Goal: Information Seeking & Learning: Learn about a topic

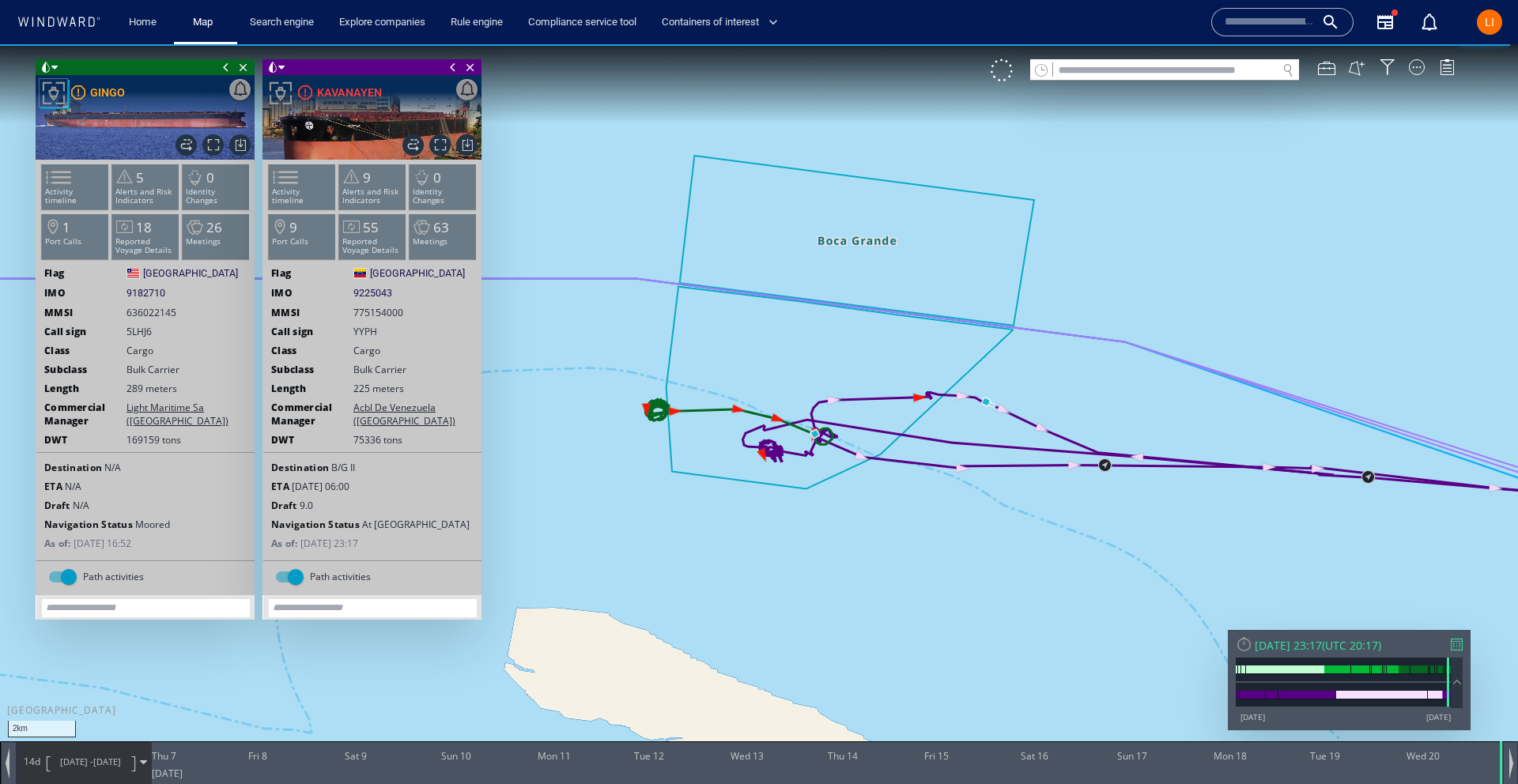
drag, startPoint x: 471, startPoint y: 68, endPoint x: 164, endPoint y: 79, distance: 307.2
click at [470, 68] on span "Close vessel card" at bounding box center [470, 67] width 18 height 16
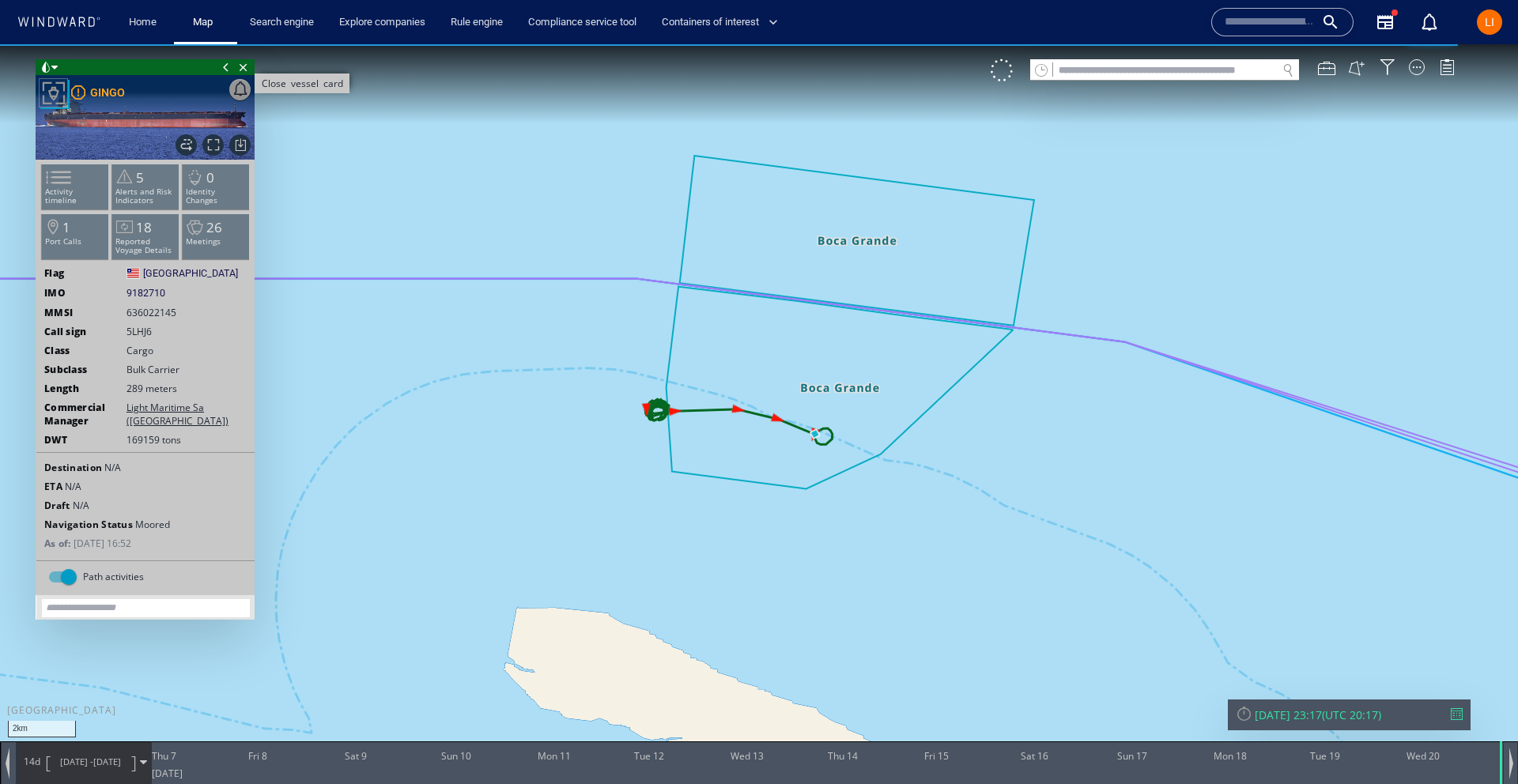
click at [244, 65] on span "Close vessel card" at bounding box center [243, 67] width 18 height 16
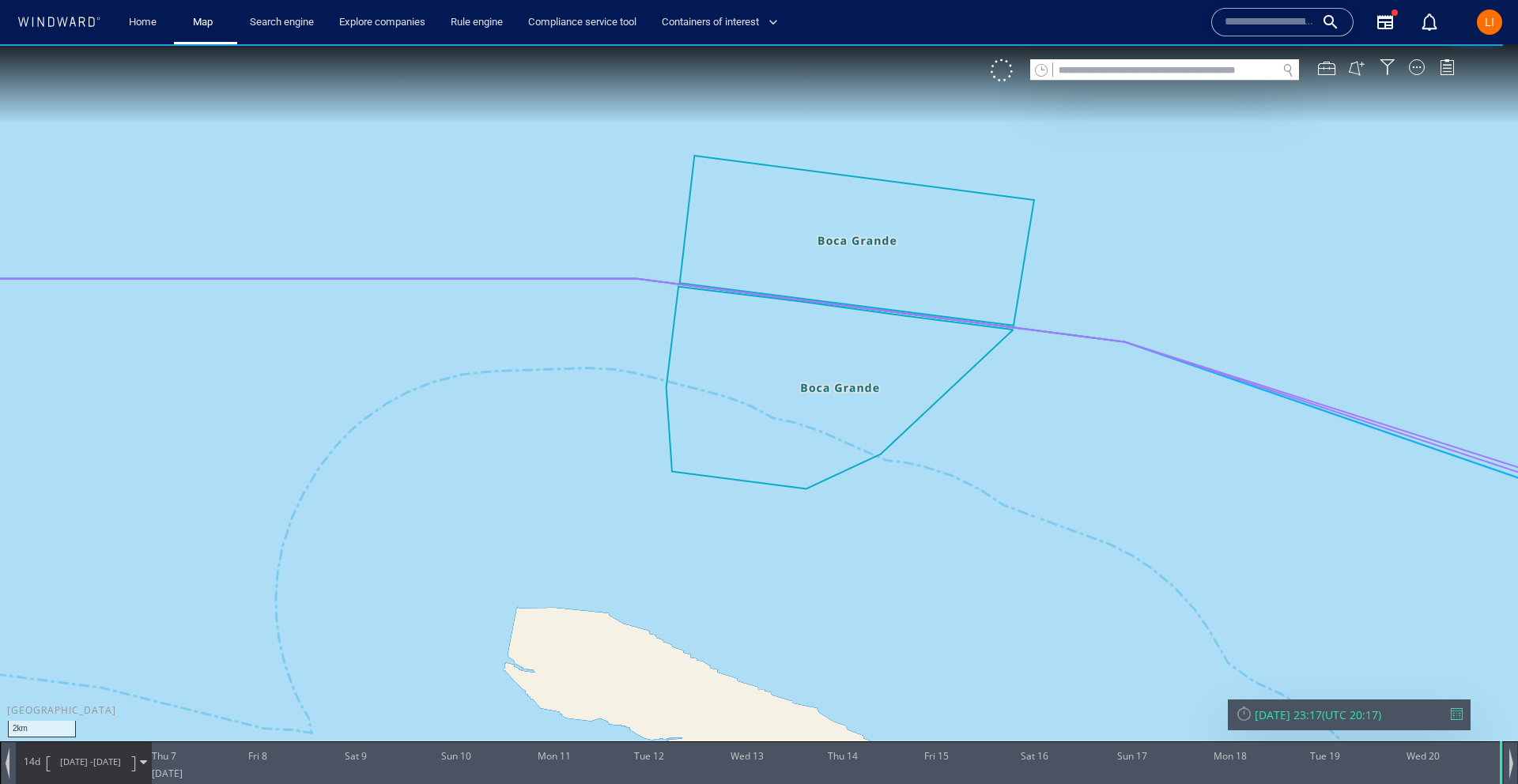
click at [1180, 73] on input "text" at bounding box center [1165, 70] width 224 height 21
paste input "*******"
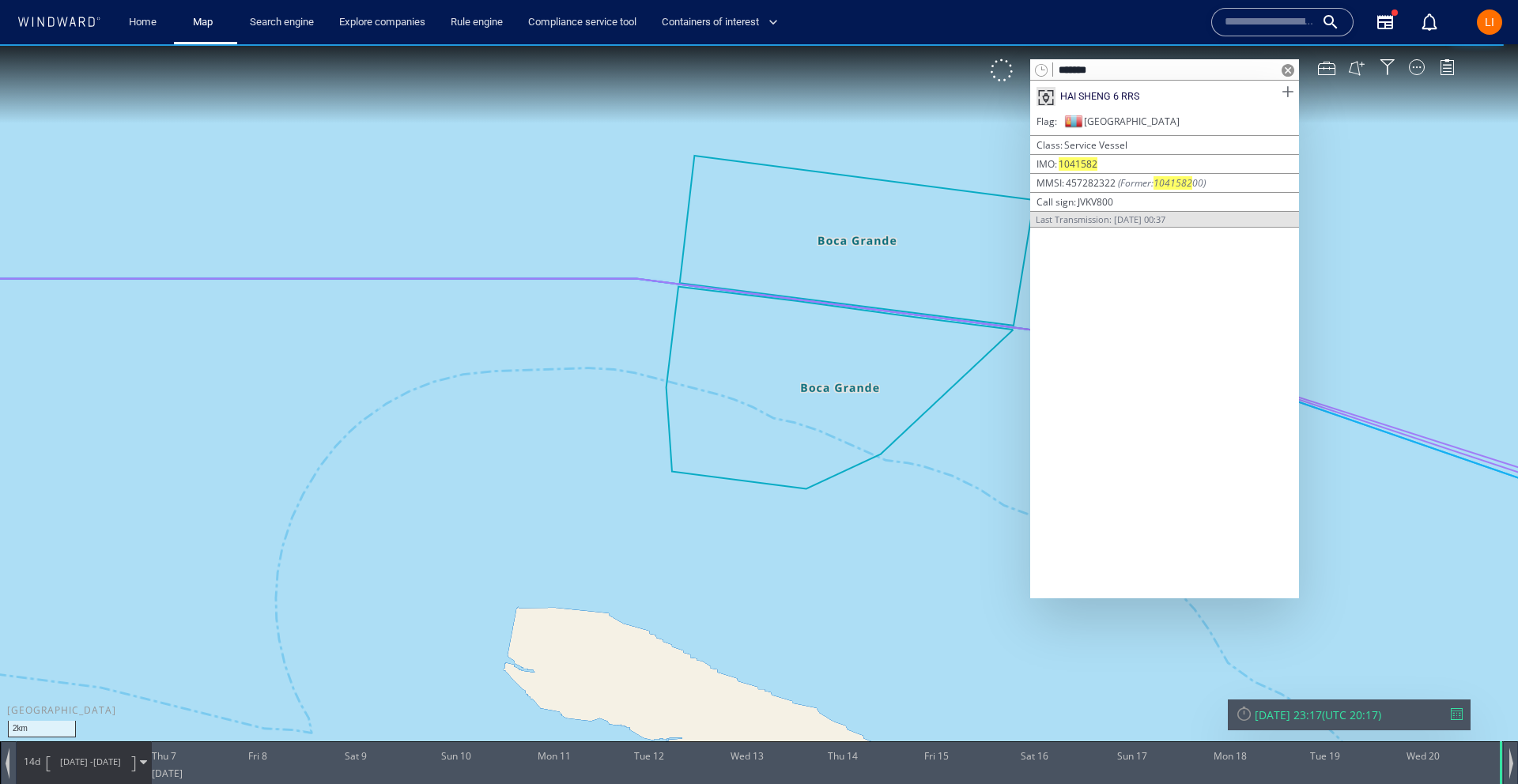
type input "*******"
click at [1290, 94] on span at bounding box center [1286, 92] width 19 height 19
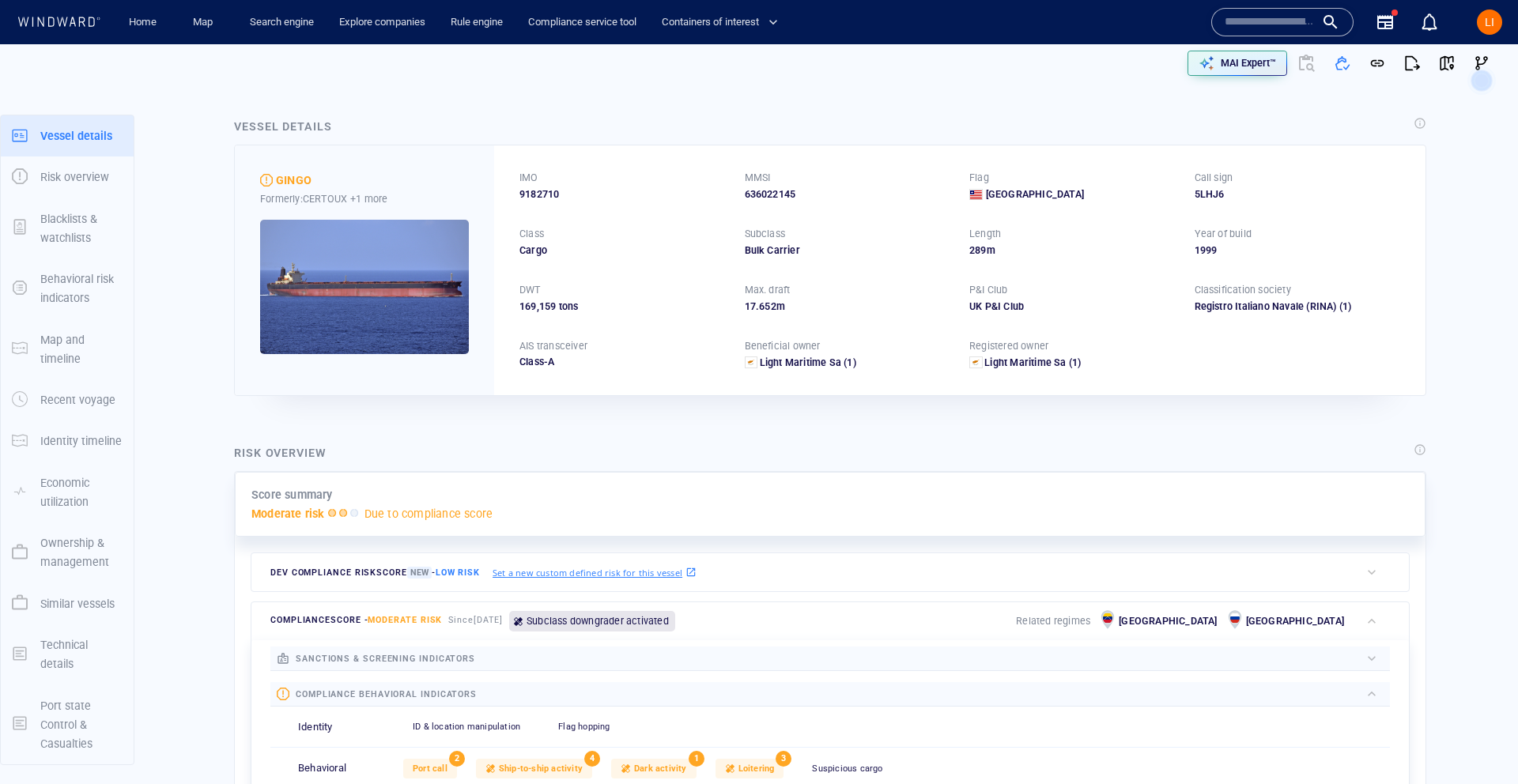
click at [1248, 20] on input "text" at bounding box center [1269, 22] width 90 height 24
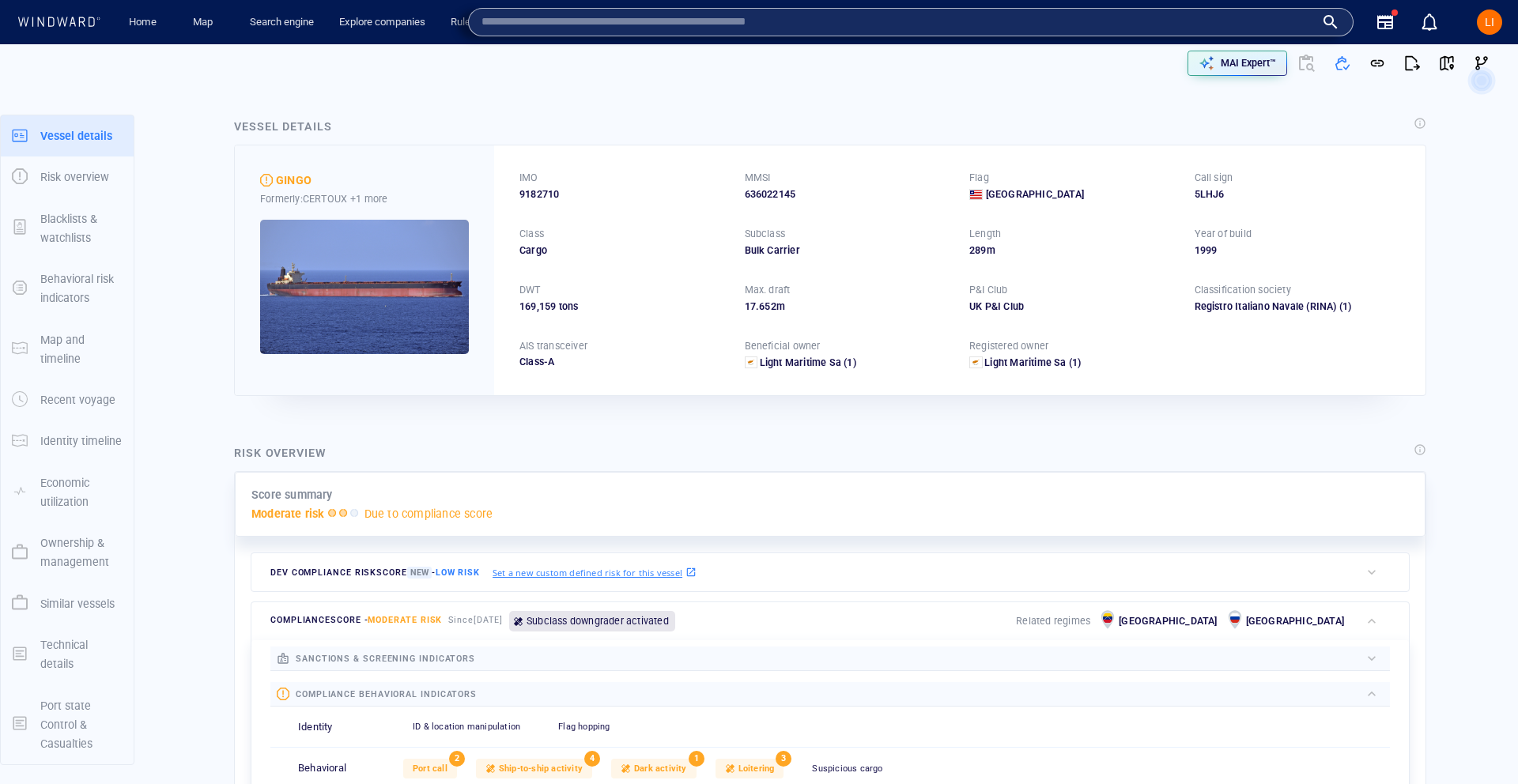
paste input "*******"
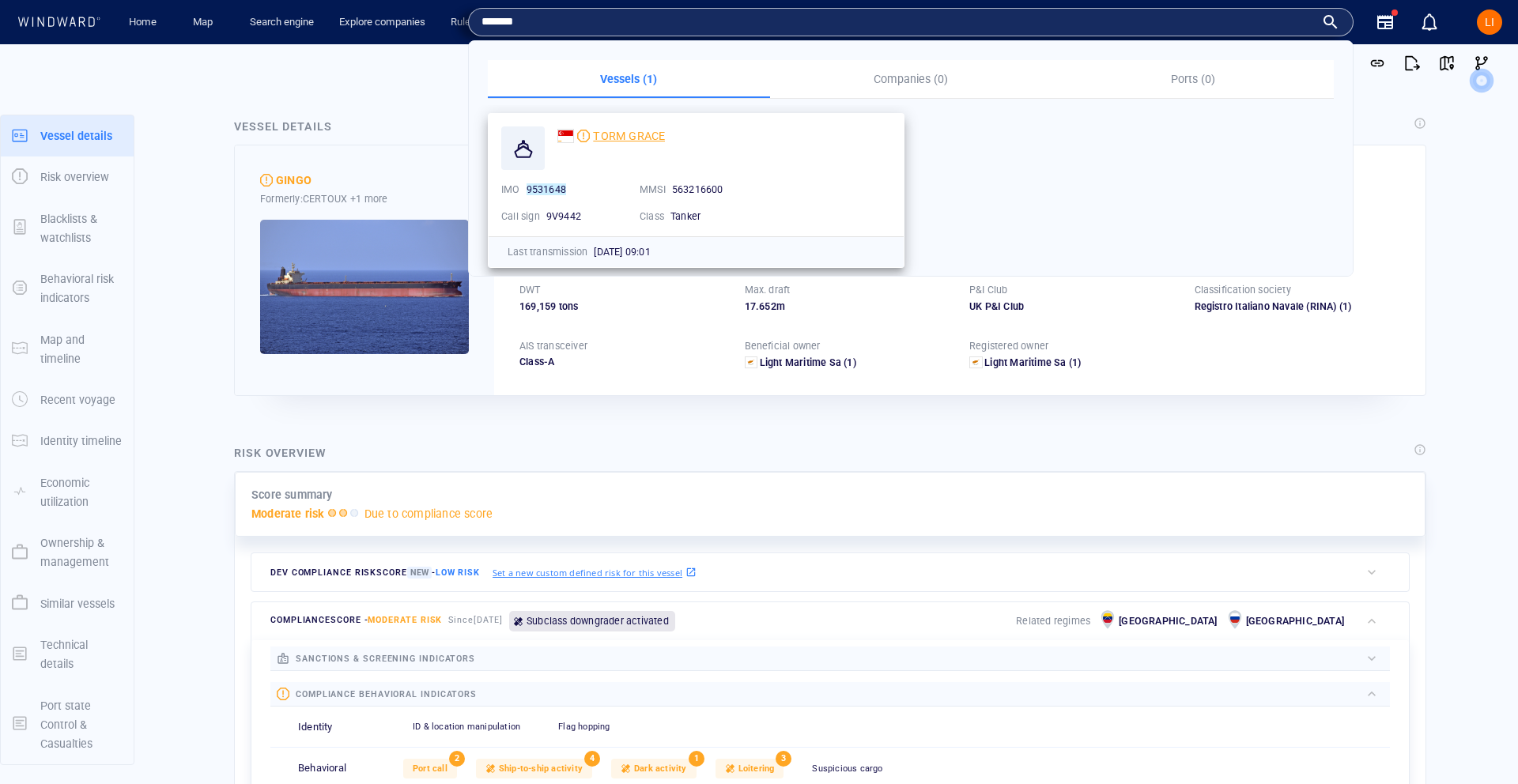
type input "*******"
click at [618, 137] on span "TORM GRACE" at bounding box center [629, 136] width 72 height 13
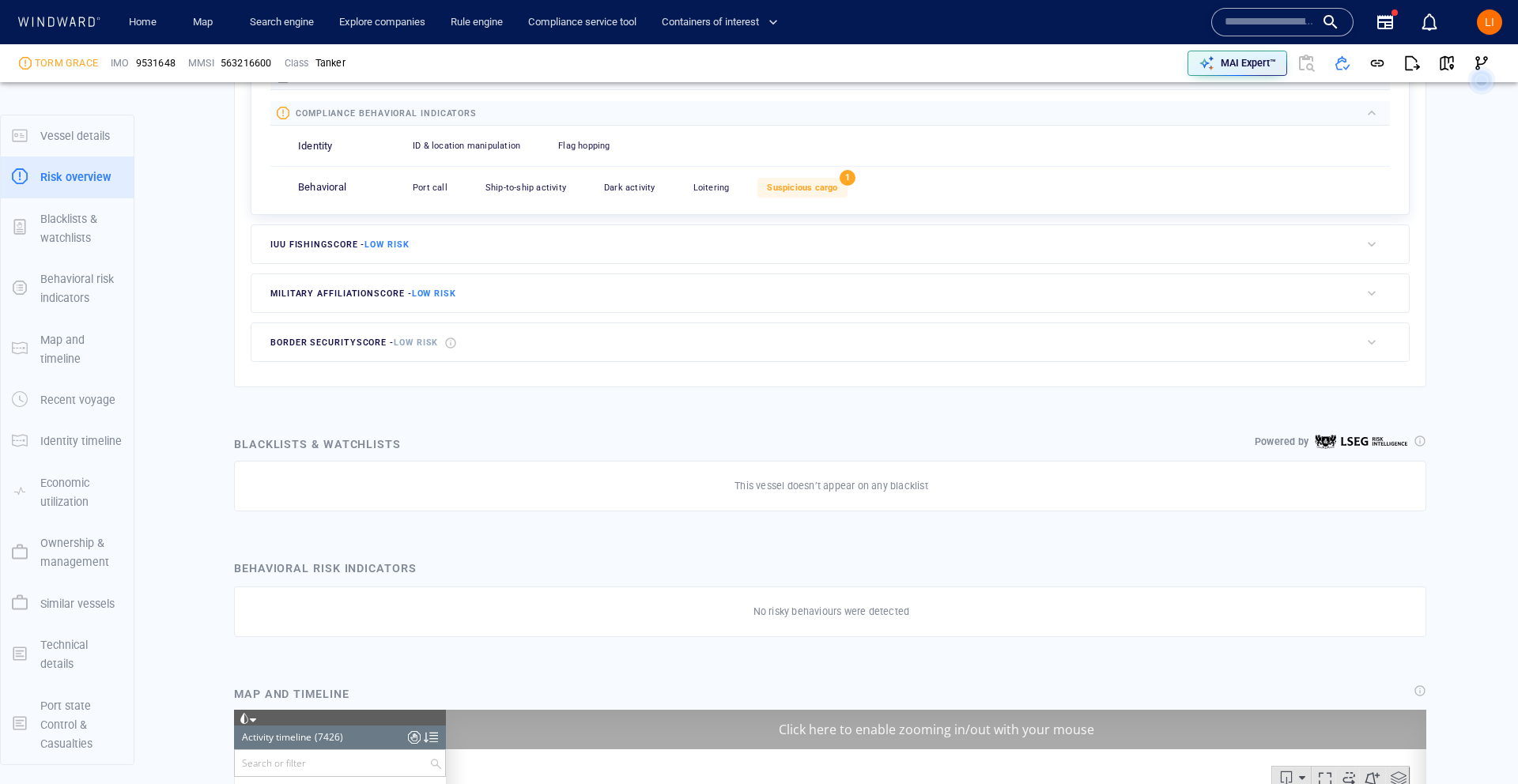
scroll to position [6951, 0]
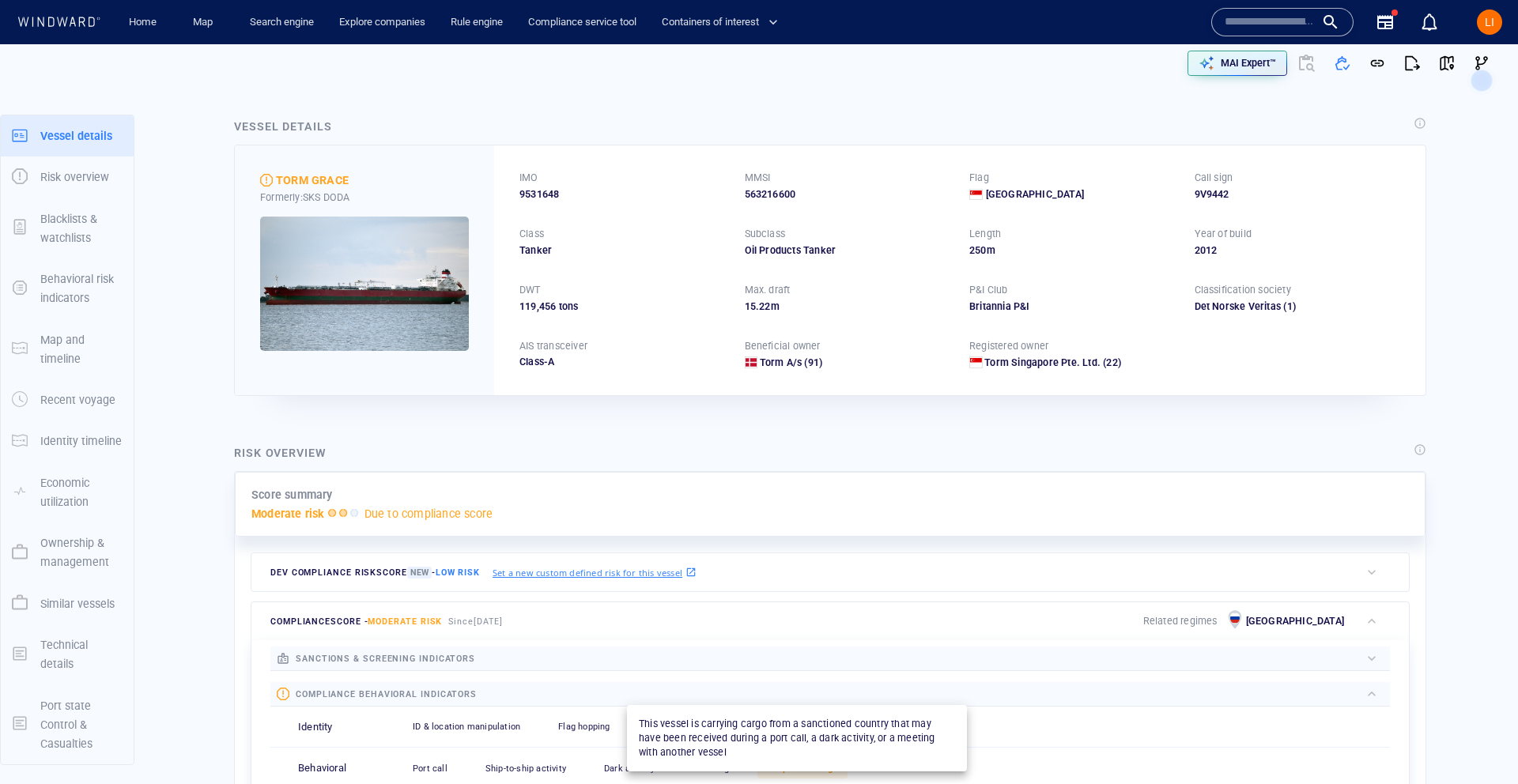
click at [807, 760] on div "Suspicious cargo" at bounding box center [802, 767] width 89 height 19
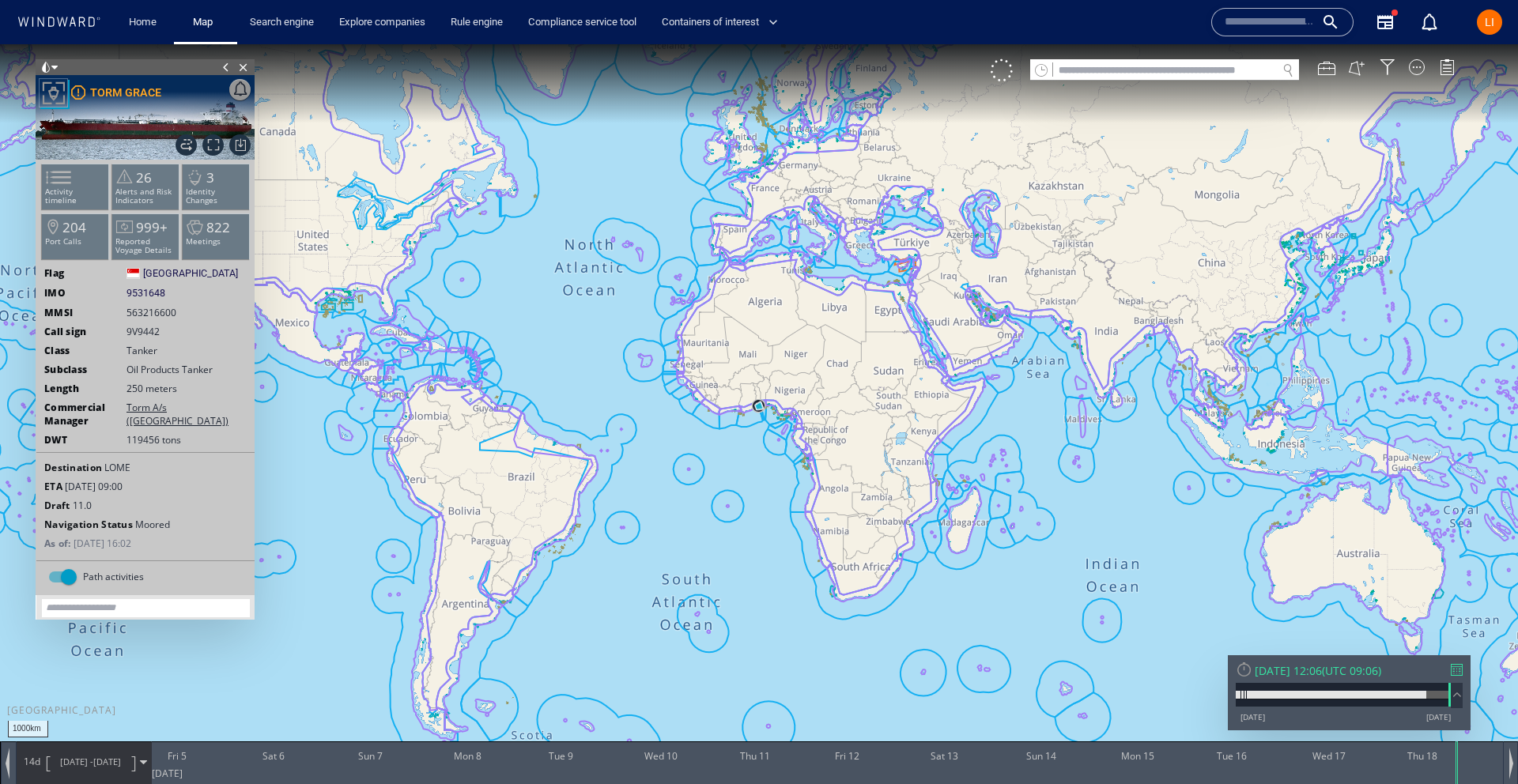
click at [1322, 677] on div "Thu 18/09/2025 12:06" at bounding box center [1287, 670] width 68 height 15
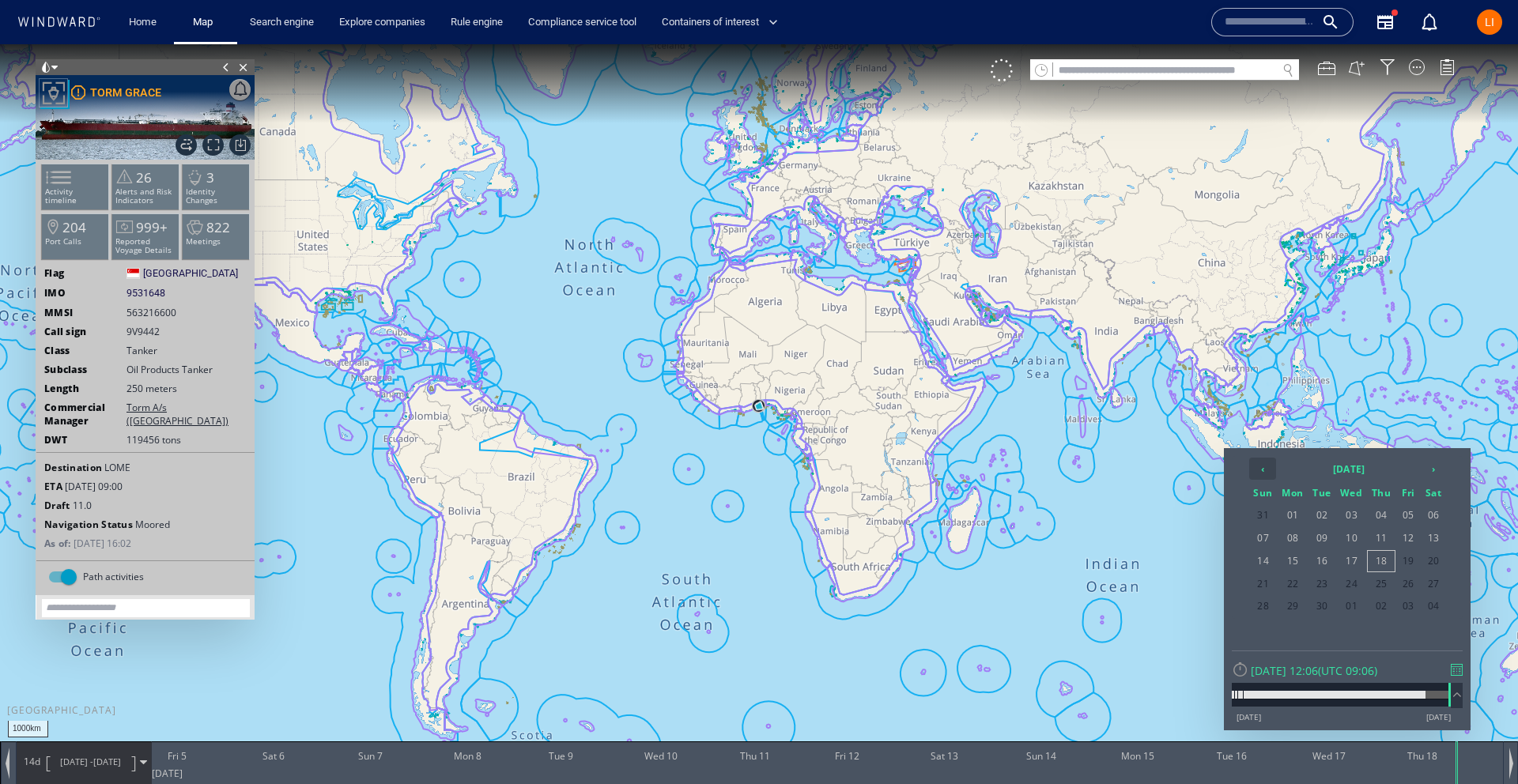
click at [1263, 471] on th "‹" at bounding box center [1261, 468] width 27 height 22
click at [1332, 470] on th "2025 August" at bounding box center [1349, 468] width 143 height 22
click at [1260, 465] on th "‹" at bounding box center [1265, 468] width 24 height 22
click at [1414, 591] on span "Dec" at bounding box center [1401, 599] width 38 height 43
click at [1432, 604] on span "28" at bounding box center [1433, 605] width 24 height 20
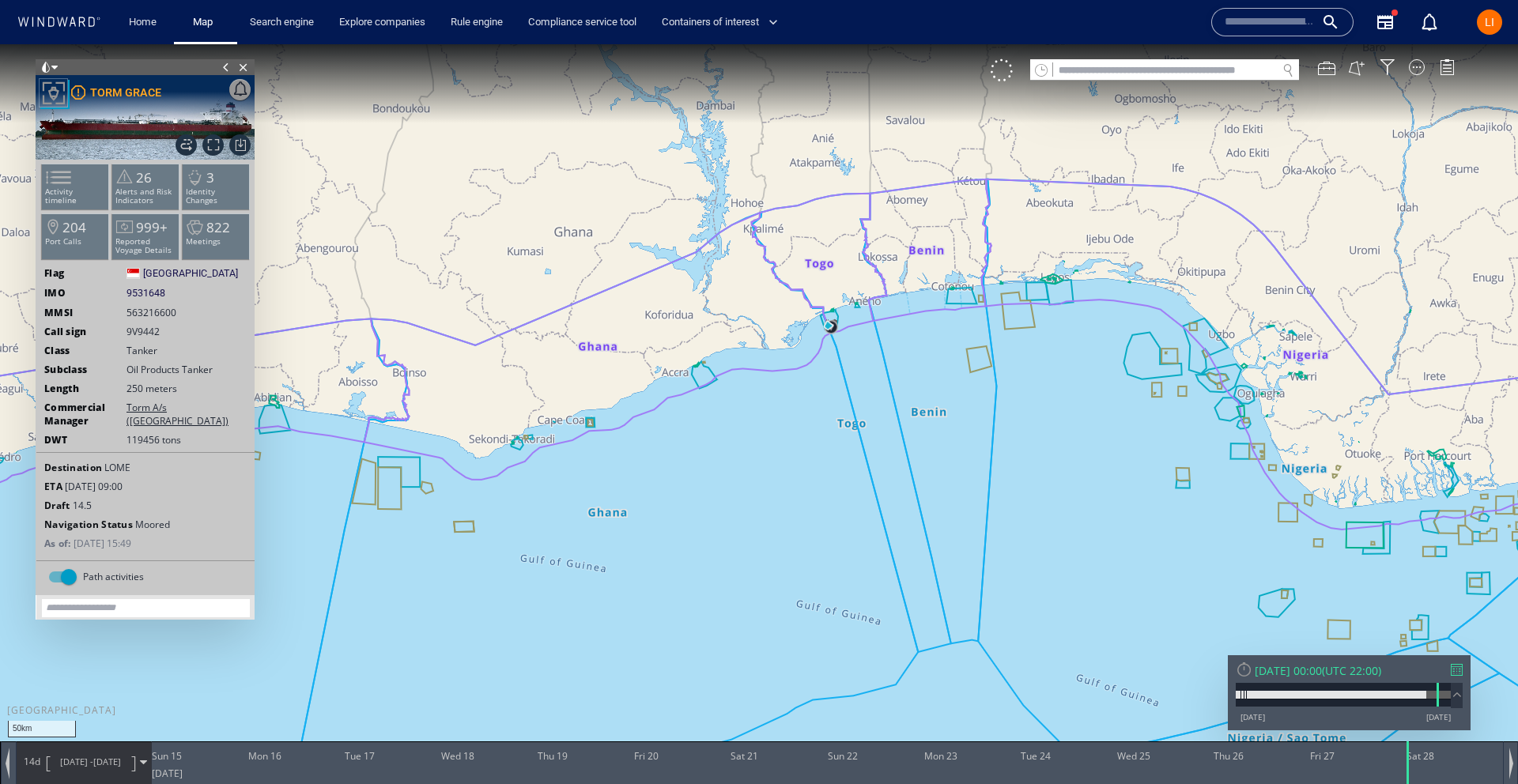
drag, startPoint x: 800, startPoint y: 353, endPoint x: 774, endPoint y: 452, distance: 102.4
click at [746, 477] on canvas "Map" at bounding box center [759, 406] width 1518 height 724
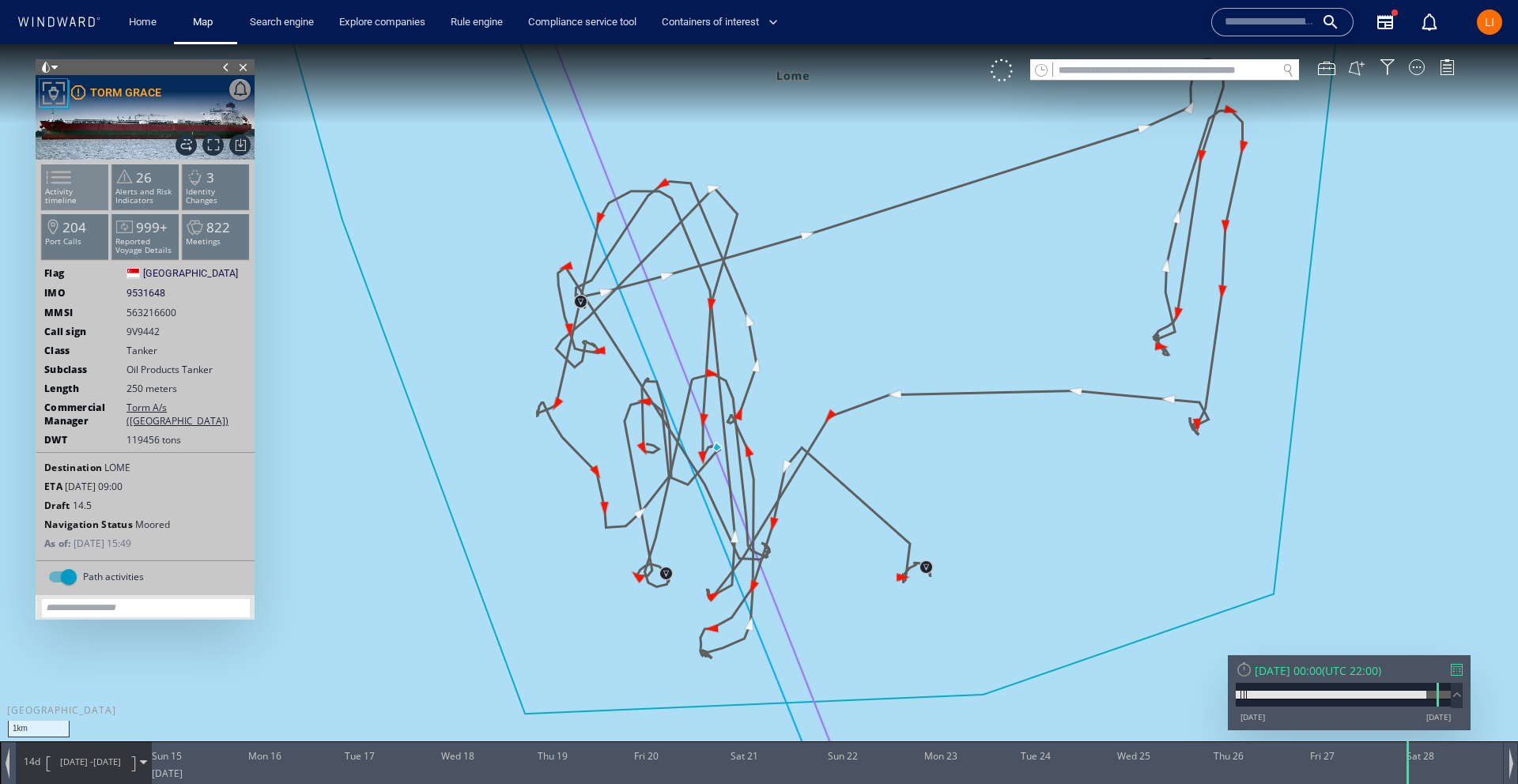
click at [61, 166] on span at bounding box center [49, 177] width 24 height 23
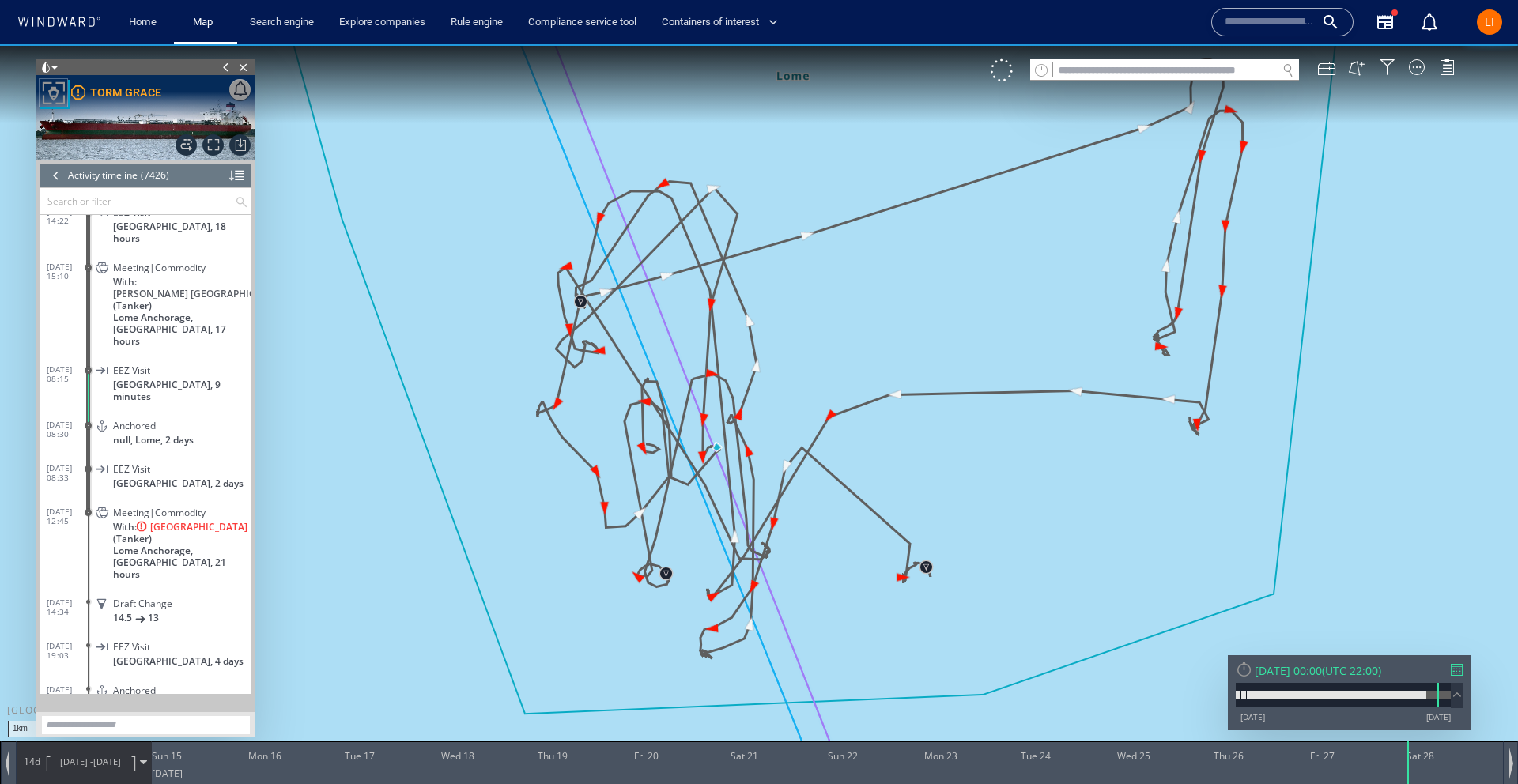
scroll to position [304509, 0]
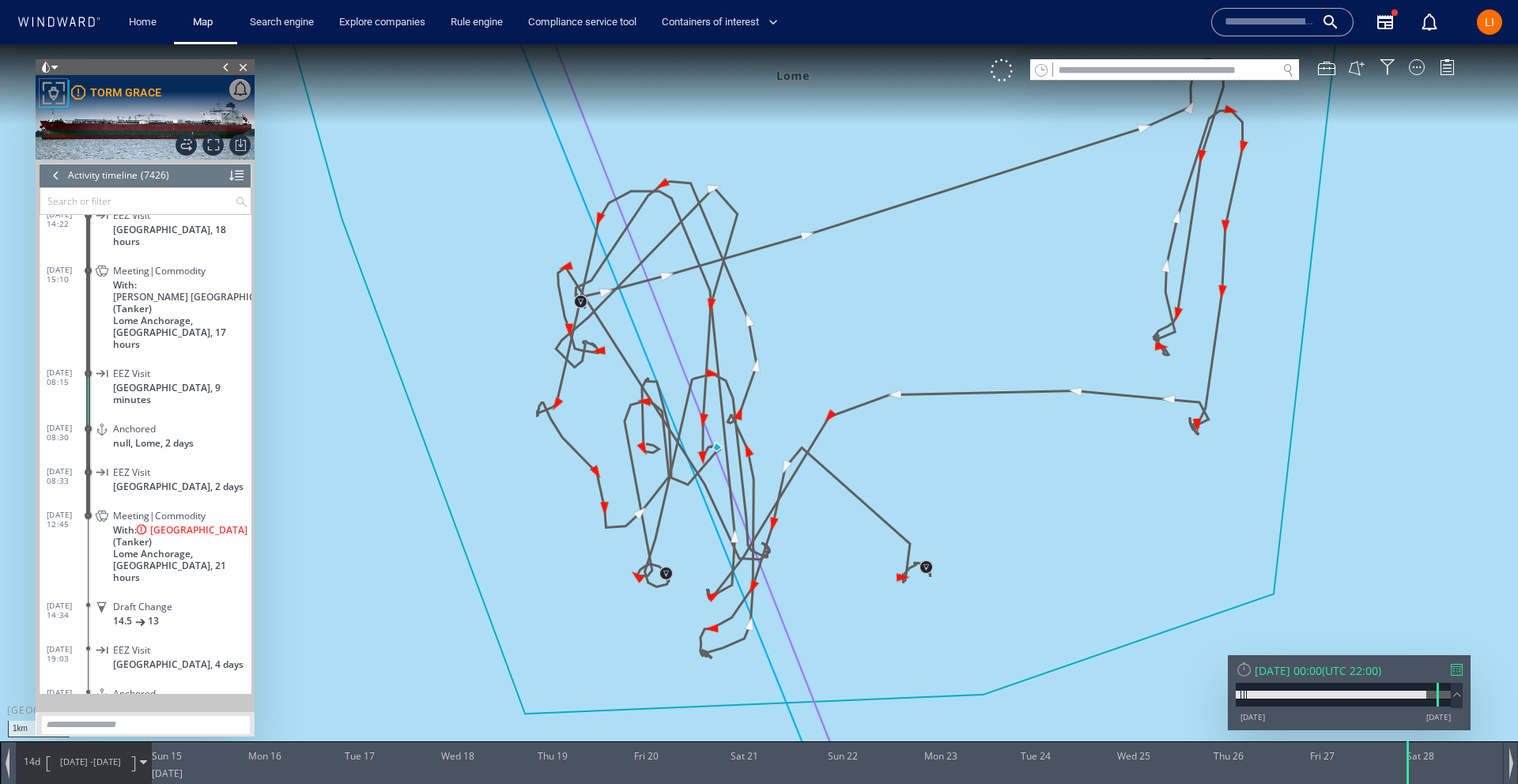
click at [113, 547] on span "Lome Anchorage, Ghana, 21 hours" at bounding box center [182, 565] width 138 height 35
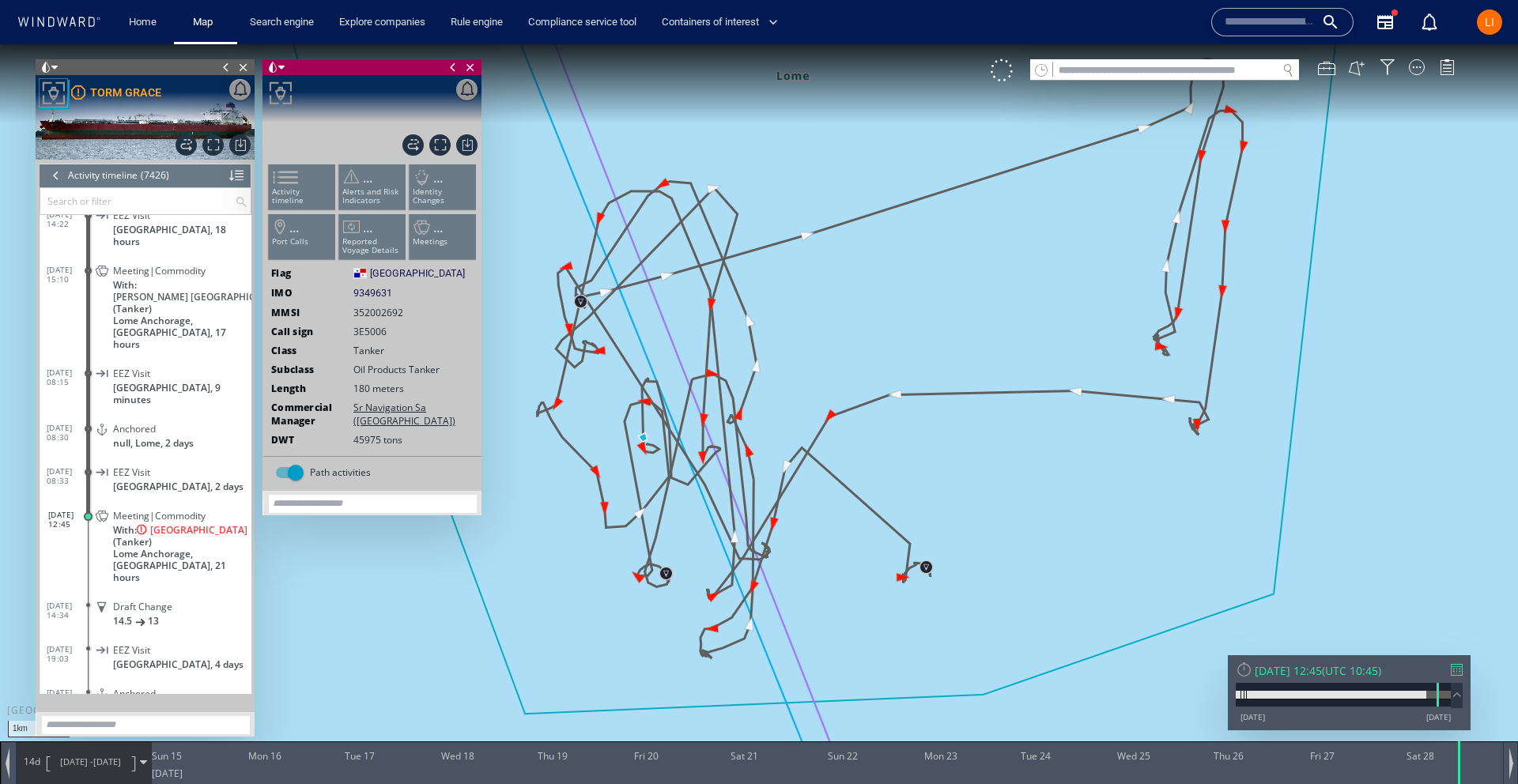
scroll to position [304650, 0]
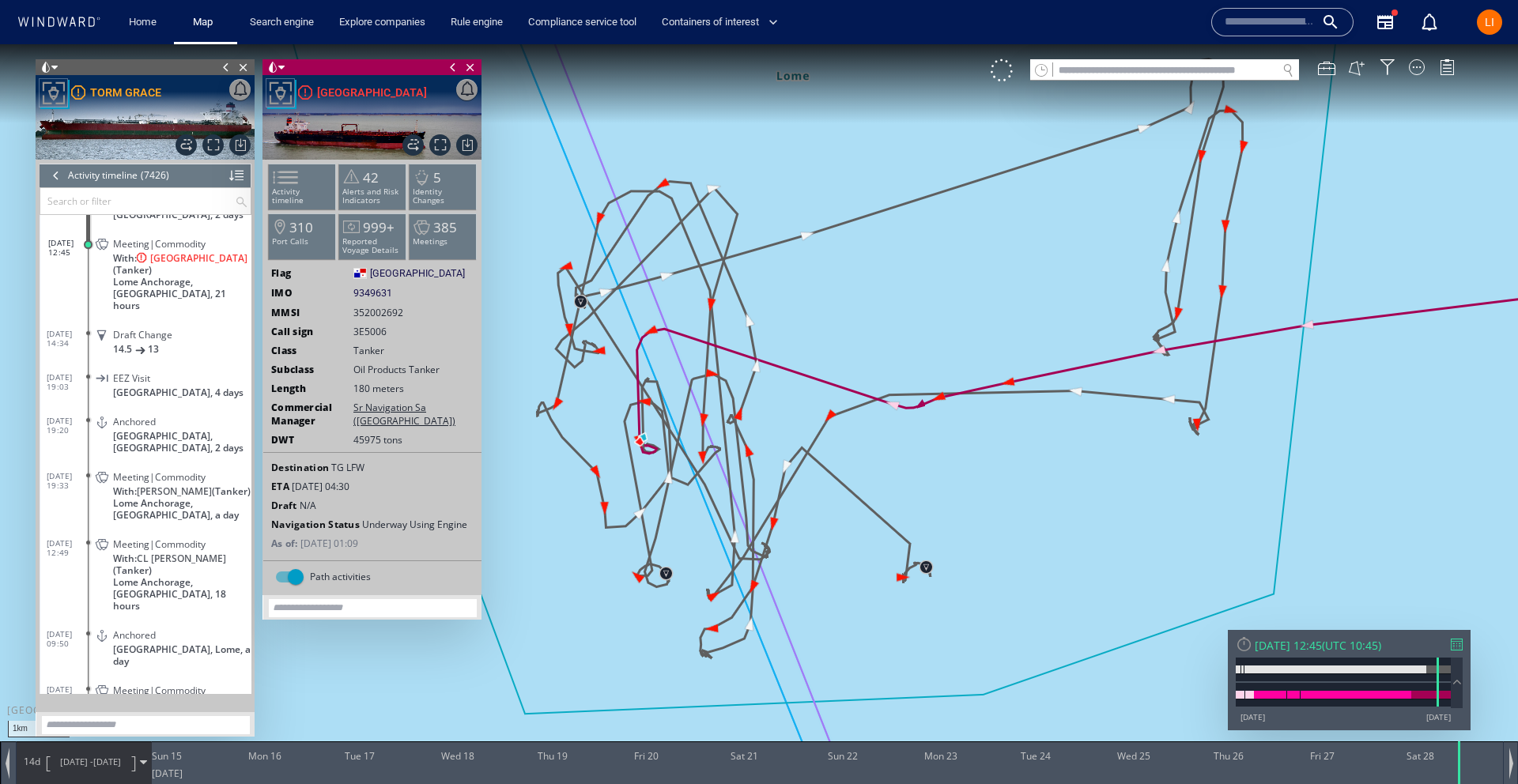
click at [58, 177] on div at bounding box center [56, 176] width 18 height 24
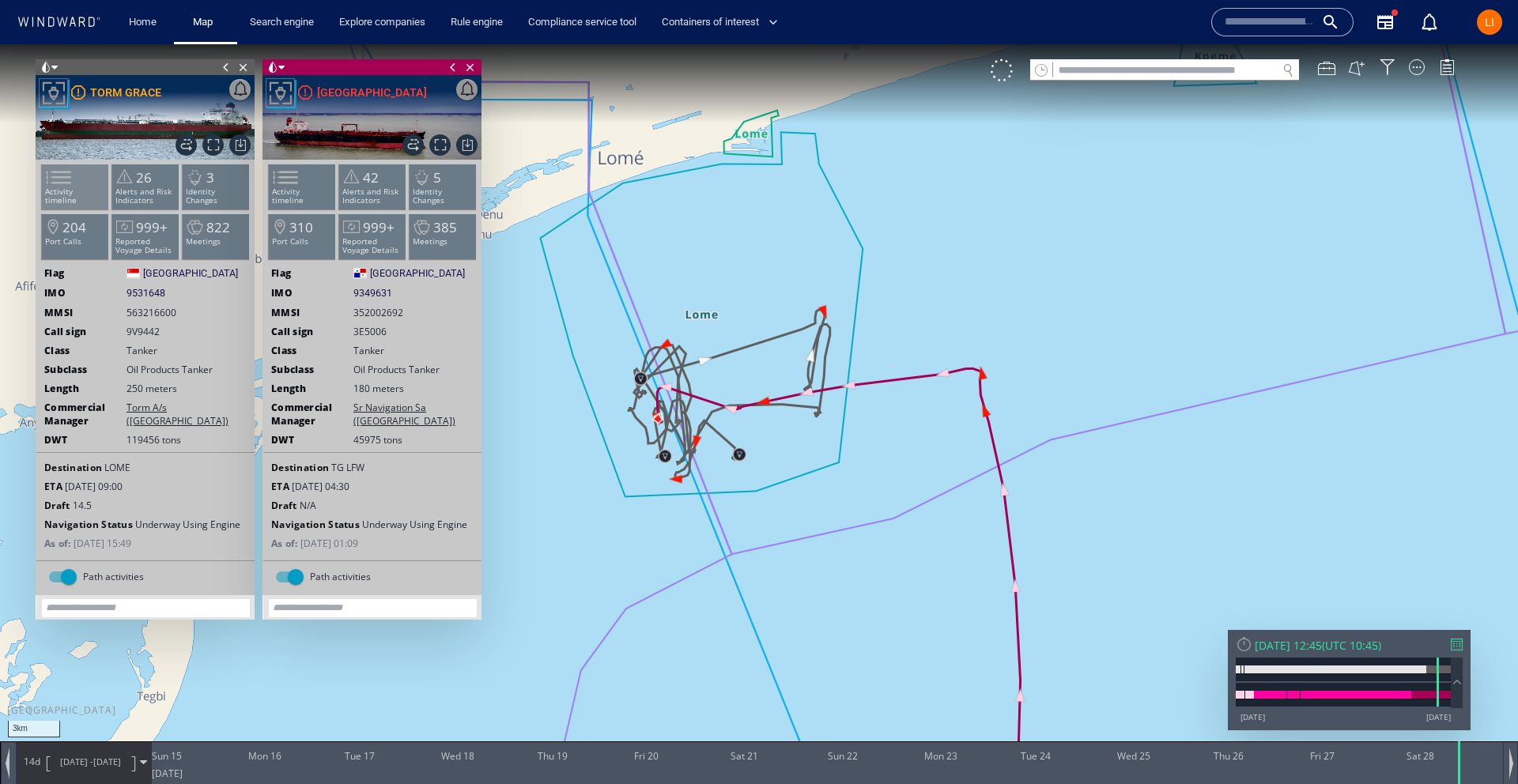
click at [61, 188] on span at bounding box center [49, 177] width 24 height 23
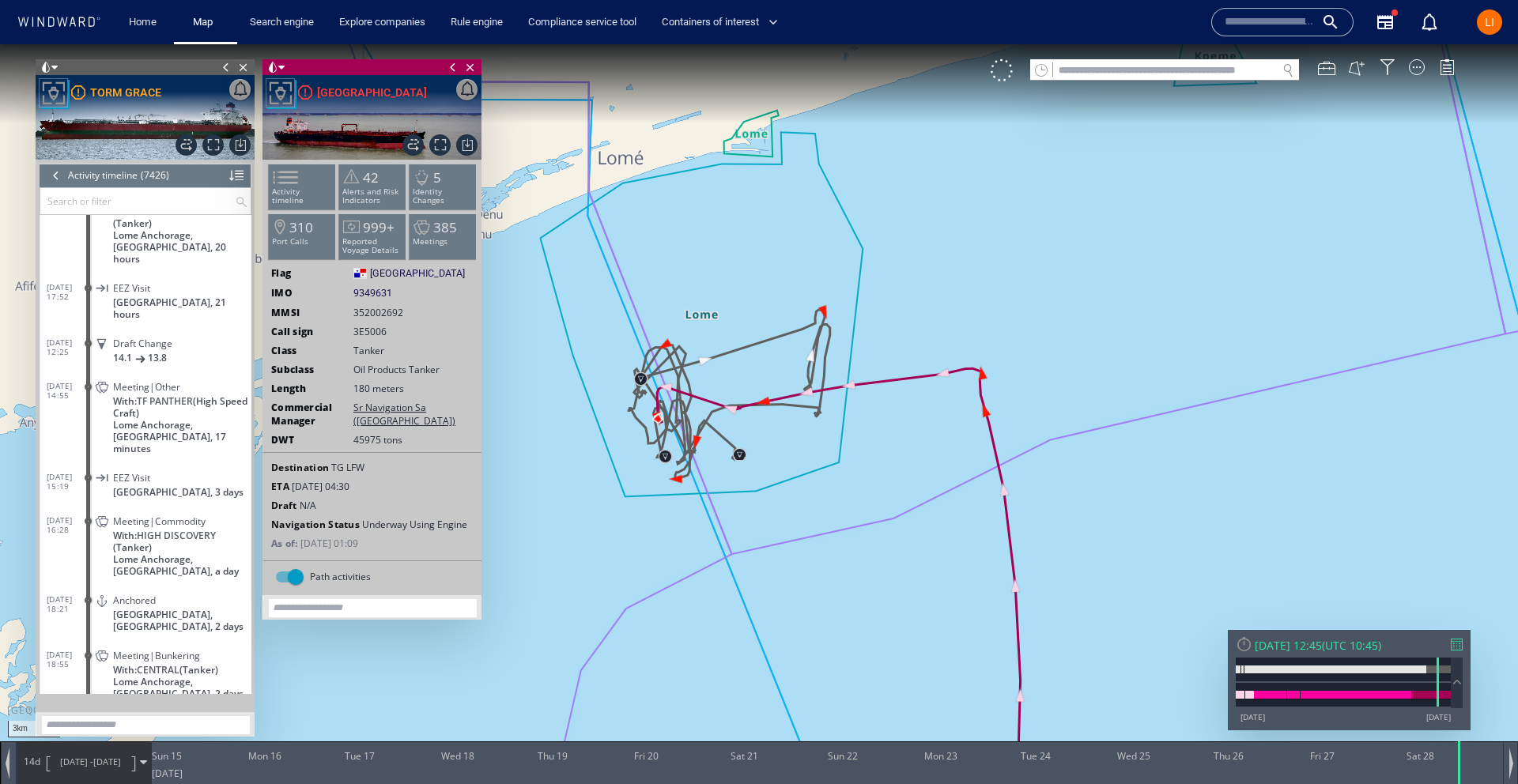
scroll to position [303511, 0]
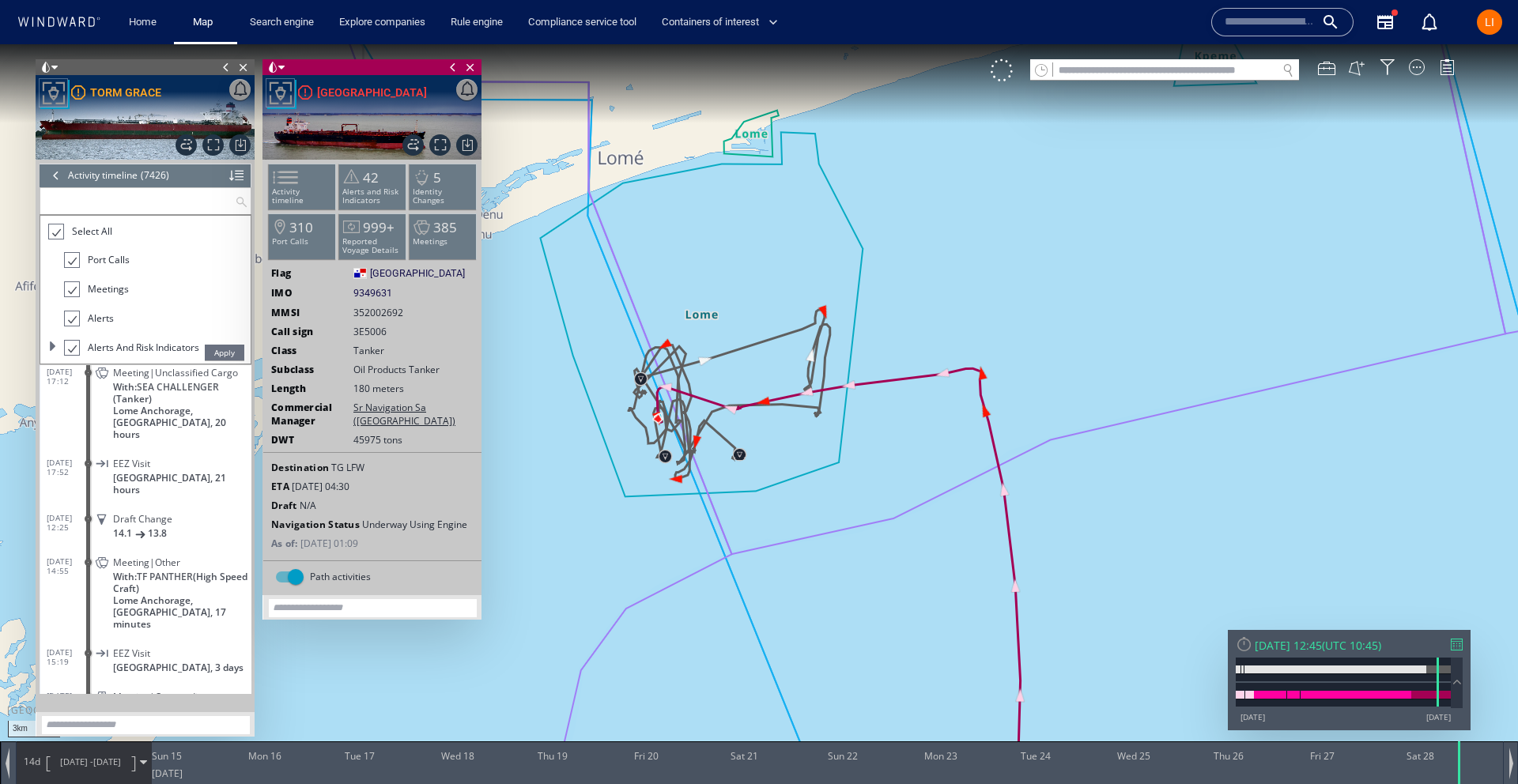
click at [93, 200] on input "text" at bounding box center [138, 201] width 194 height 26
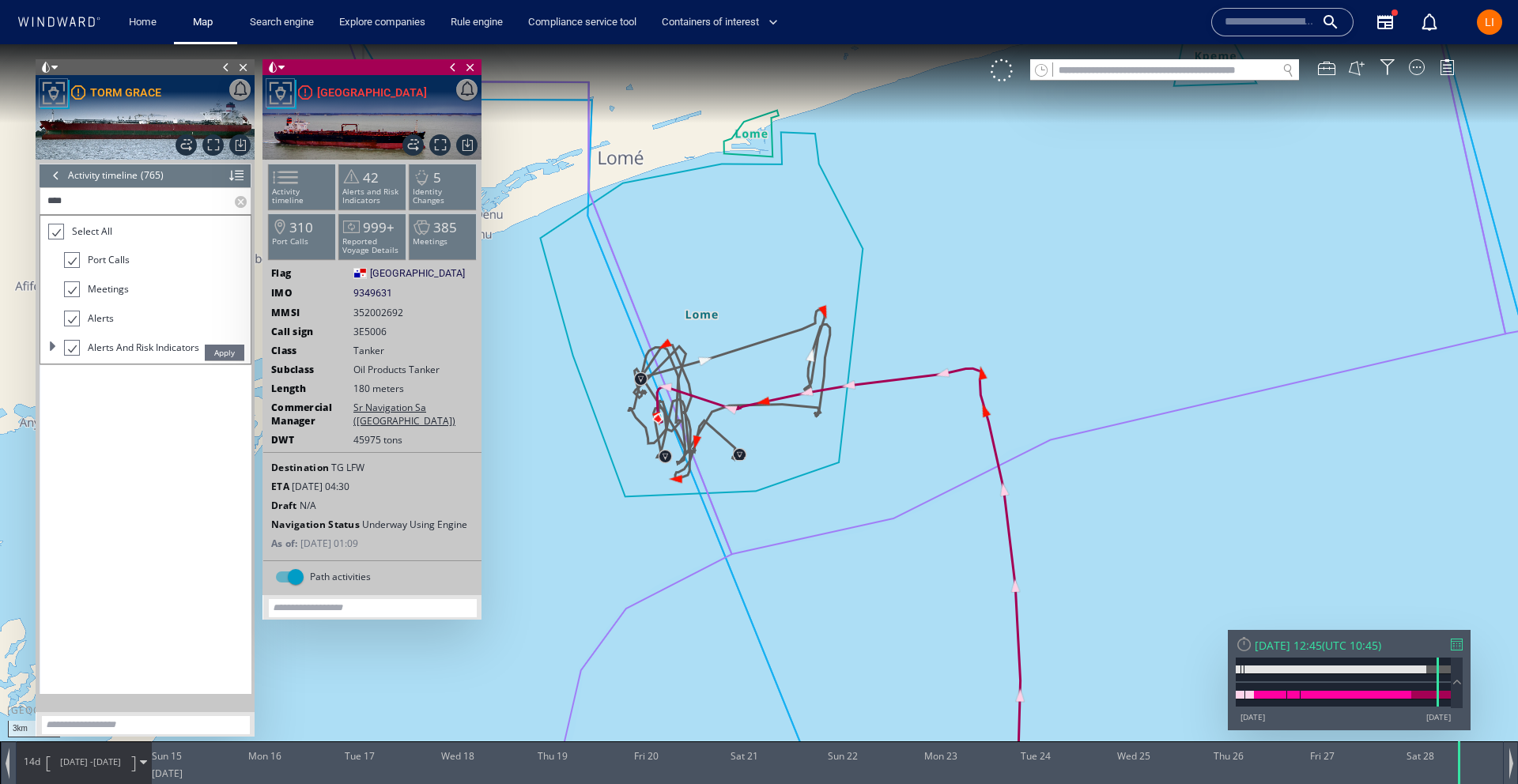
scroll to position [13618, 0]
type input "****"
click at [57, 234] on div at bounding box center [55, 232] width 16 height 19
click at [66, 260] on div at bounding box center [71, 259] width 16 height 16
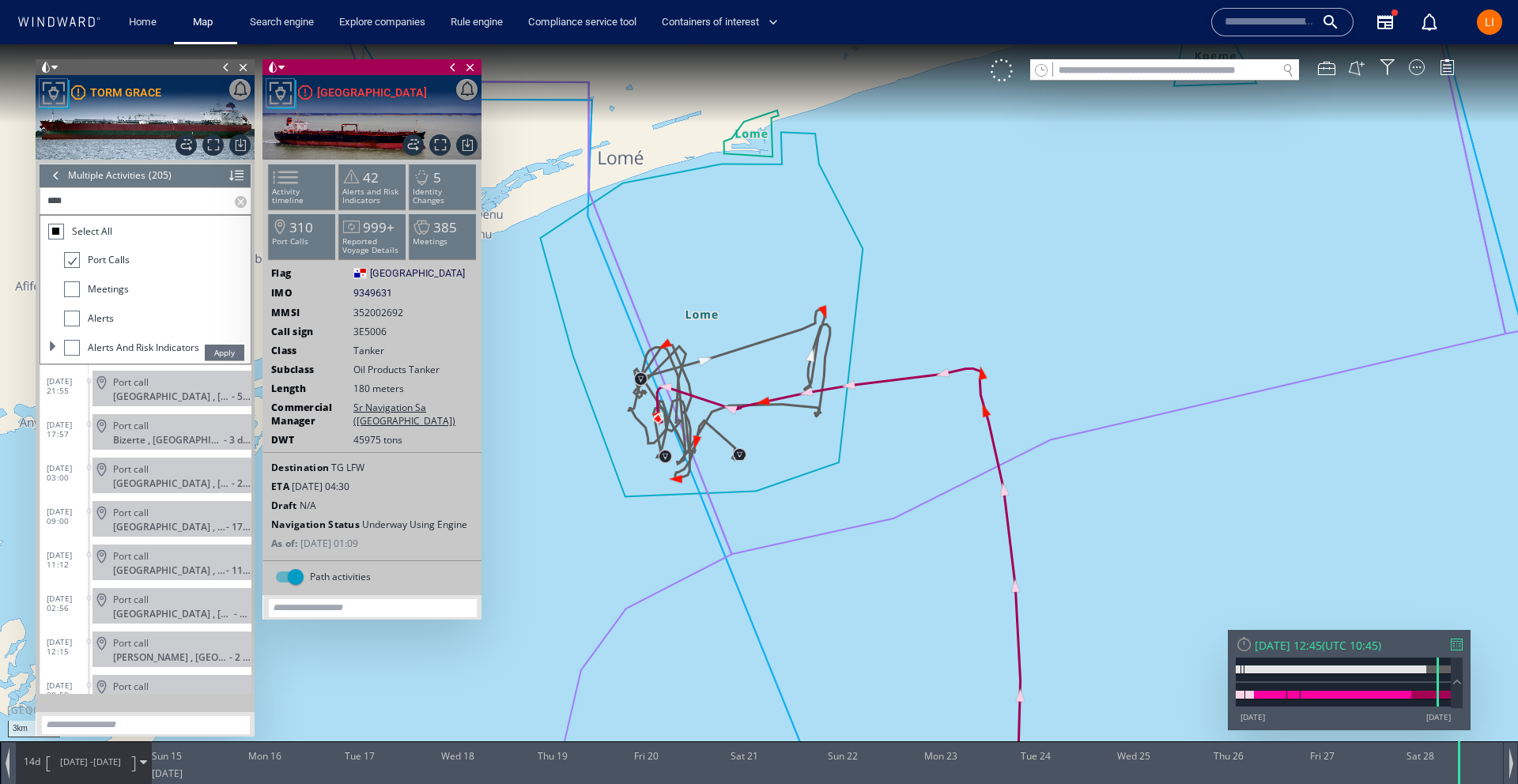
click at [220, 349] on span "Apply" at bounding box center [224, 352] width 40 height 16
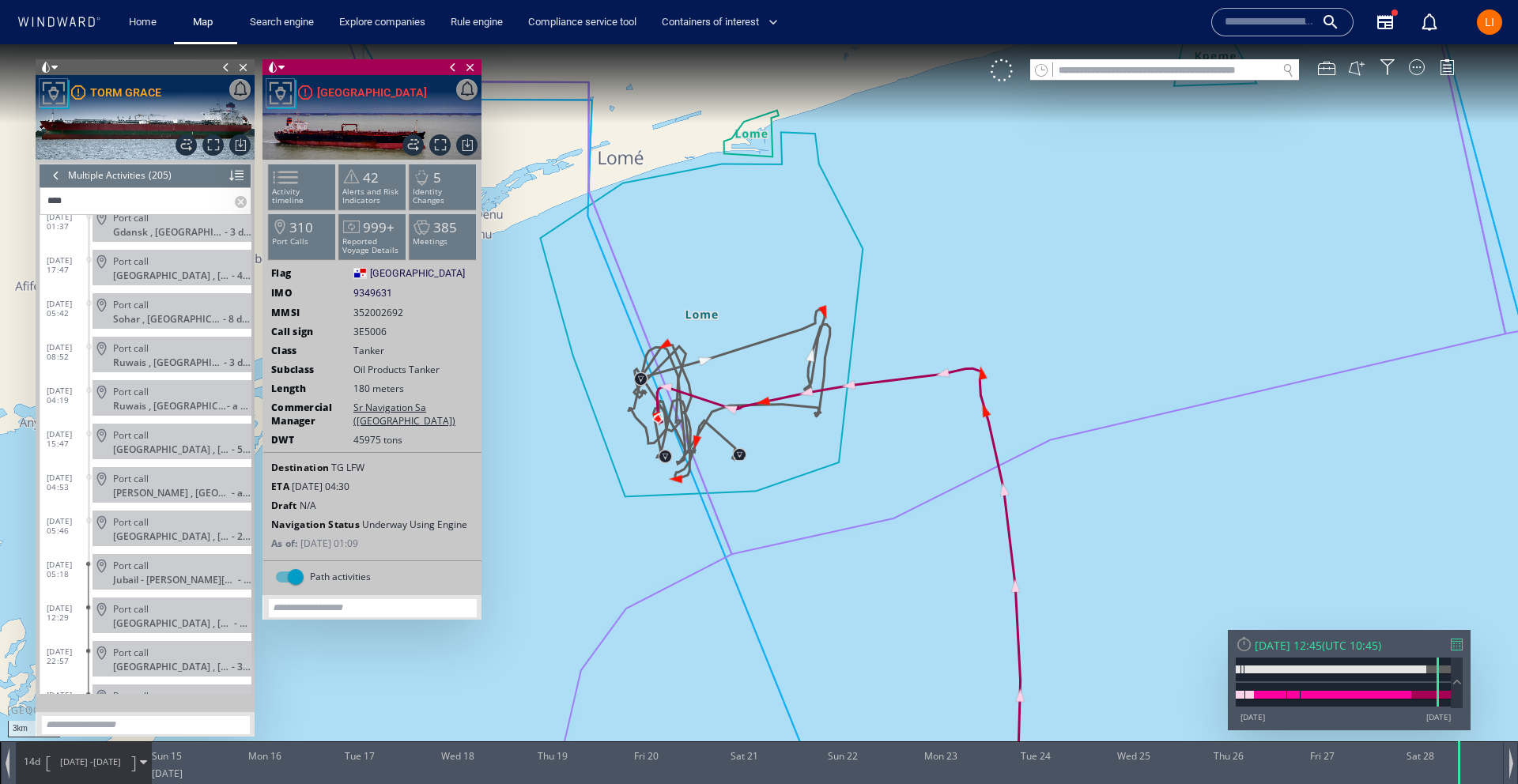
scroll to position [8444, 0]
click at [313, 163] on ul "Activity timeline 42 Alerts and Risk Indicators 5 Identity Changes 310 Port Cal…" at bounding box center [372, 215] width 212 height 111
click at [312, 169] on li "Activity timeline" at bounding box center [302, 186] width 68 height 45
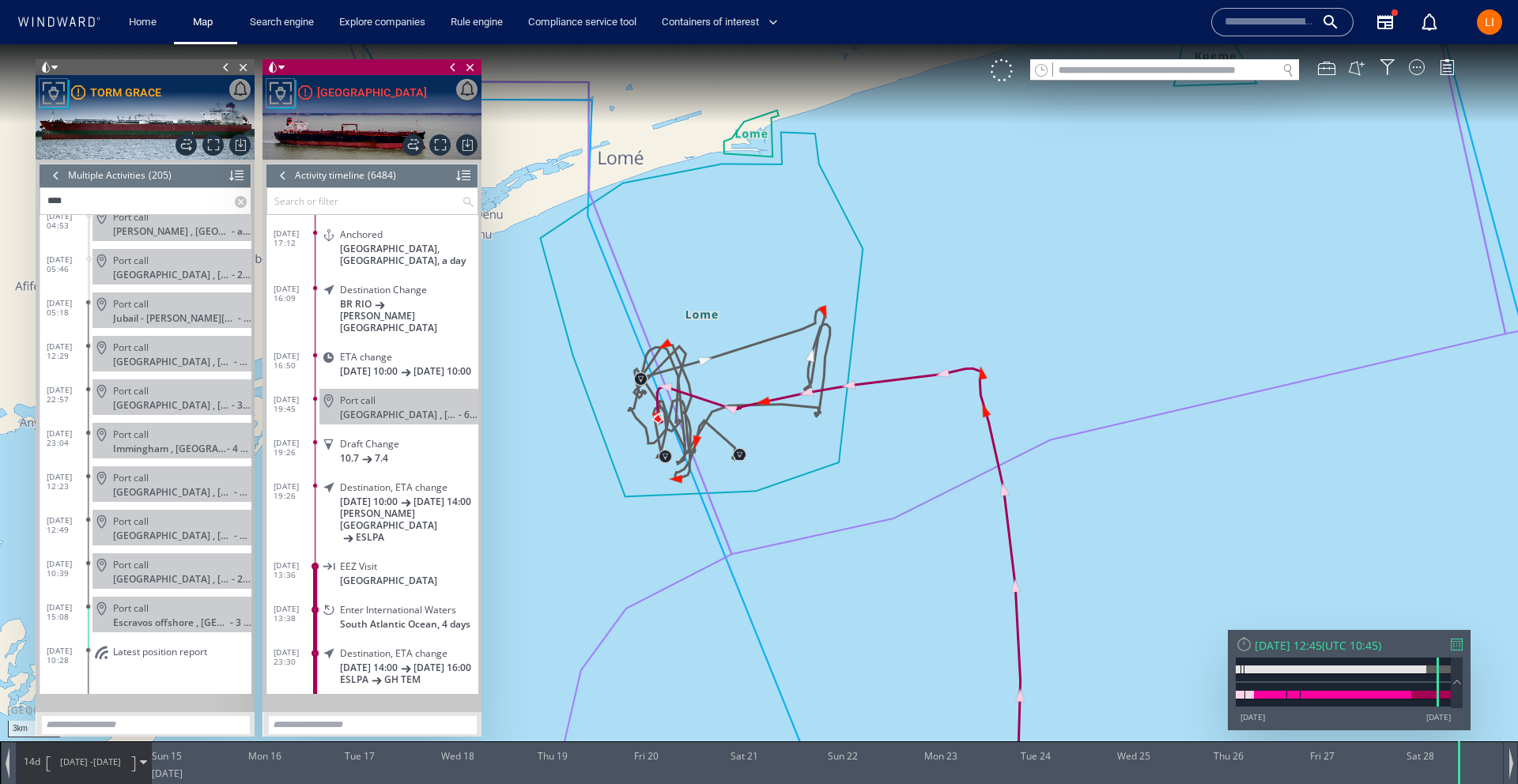
scroll to position [257875, 0]
click at [242, 200] on label at bounding box center [242, 201] width 16 height 26
click at [136, 201] on input "text" at bounding box center [138, 201] width 194 height 26
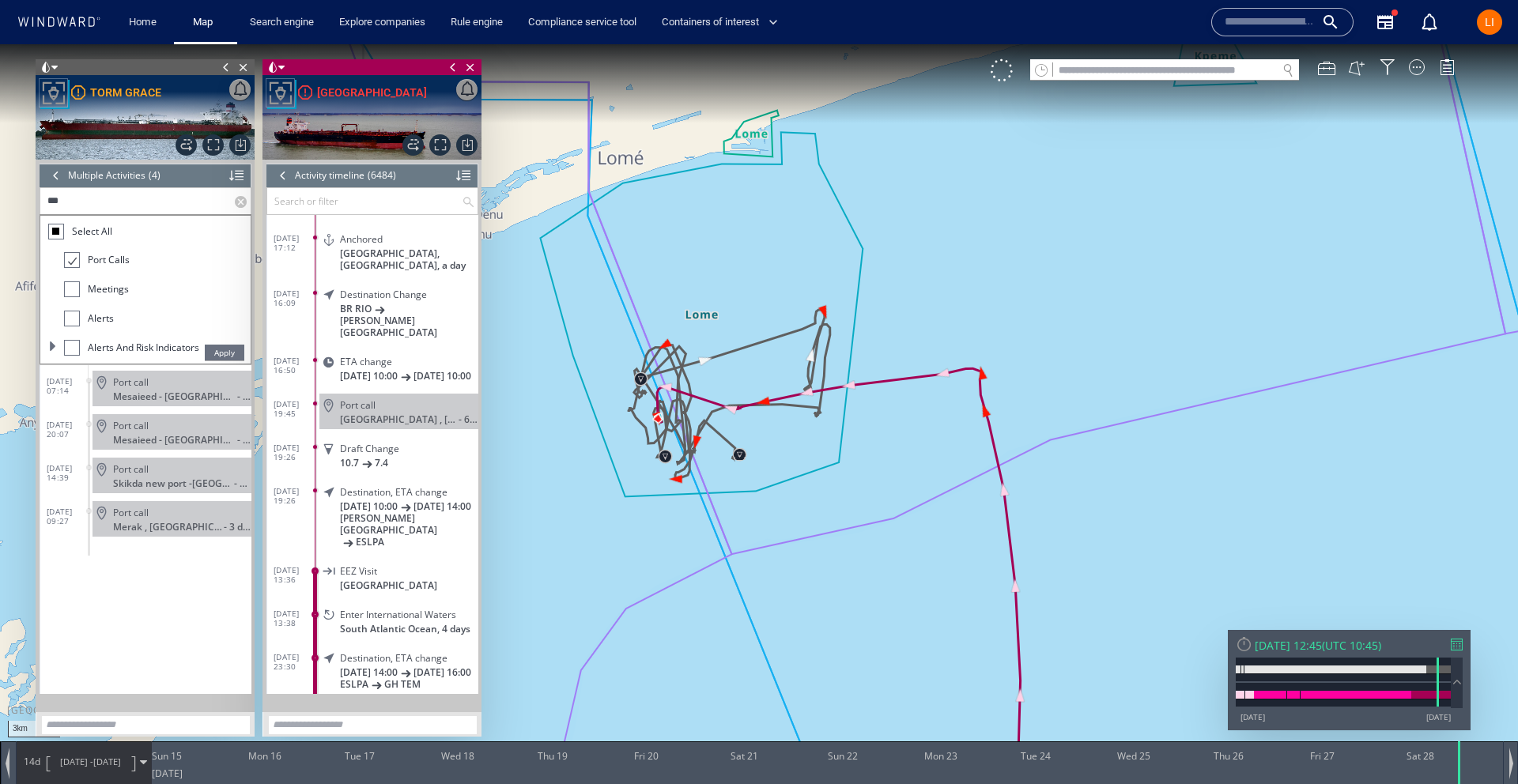
scroll to position [0, 0]
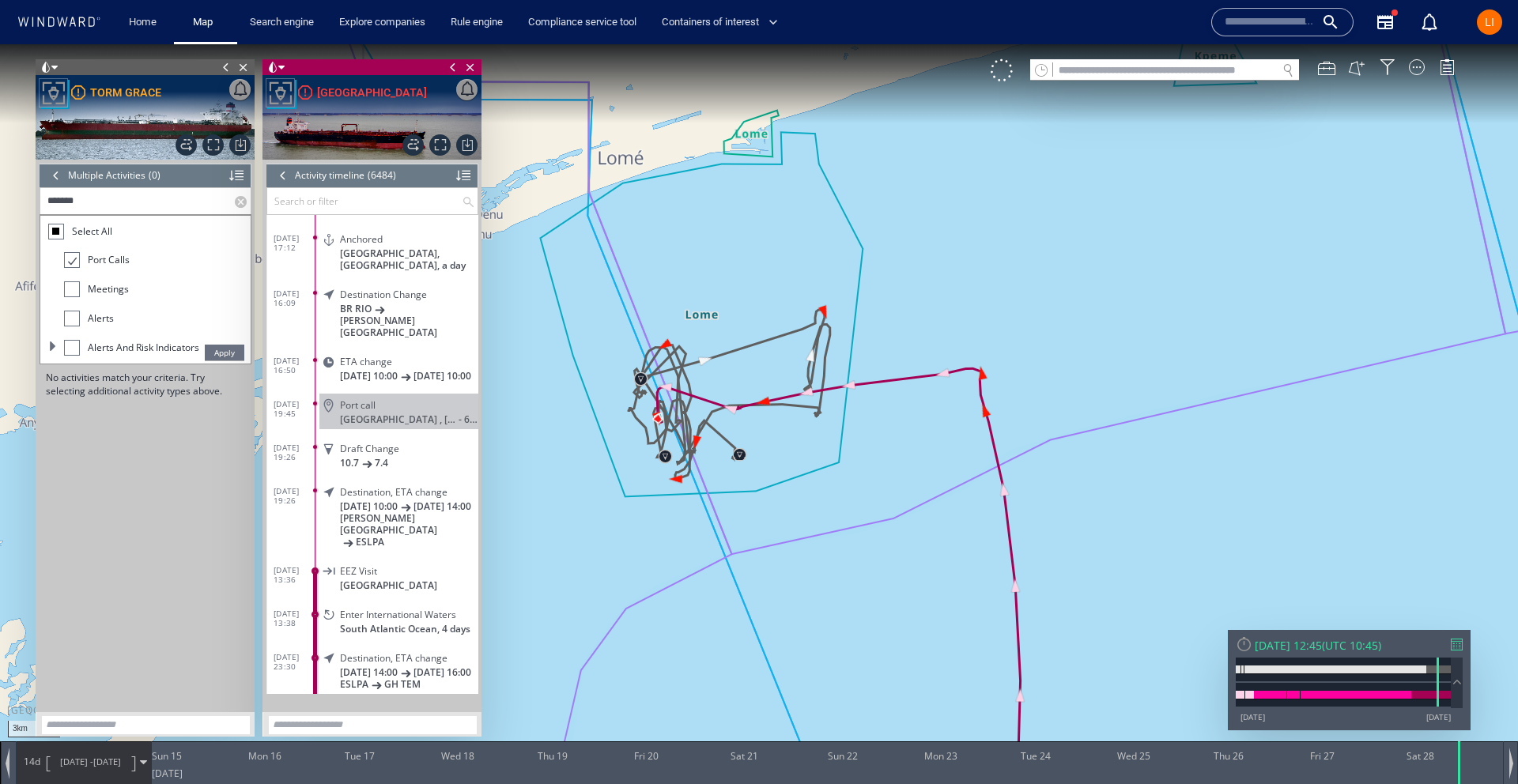
type input "*******"
drag, startPoint x: 72, startPoint y: 287, endPoint x: 69, endPoint y: 272, distance: 15.3
click at [71, 284] on div at bounding box center [71, 289] width 16 height 16
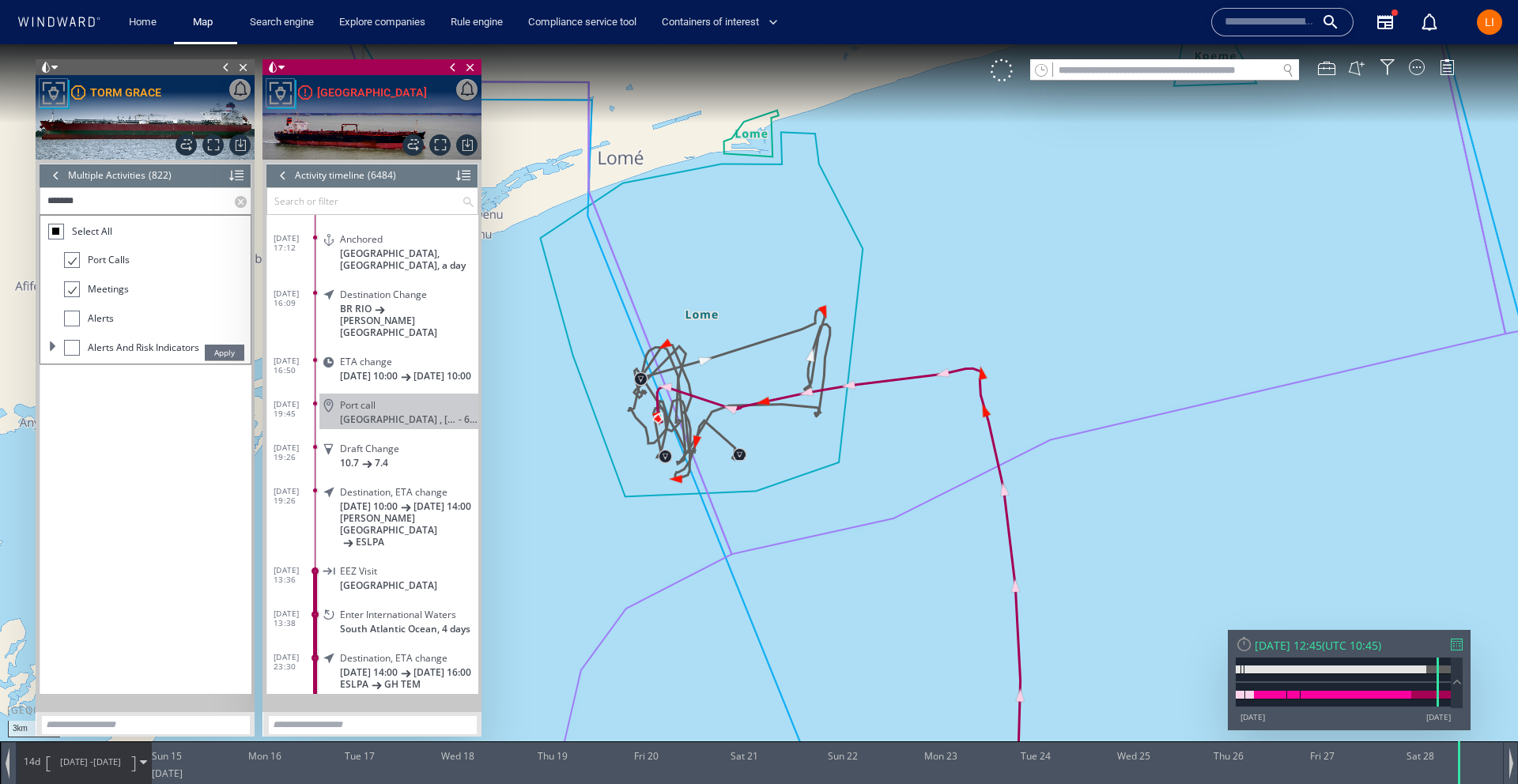
scroll to position [27763, 0]
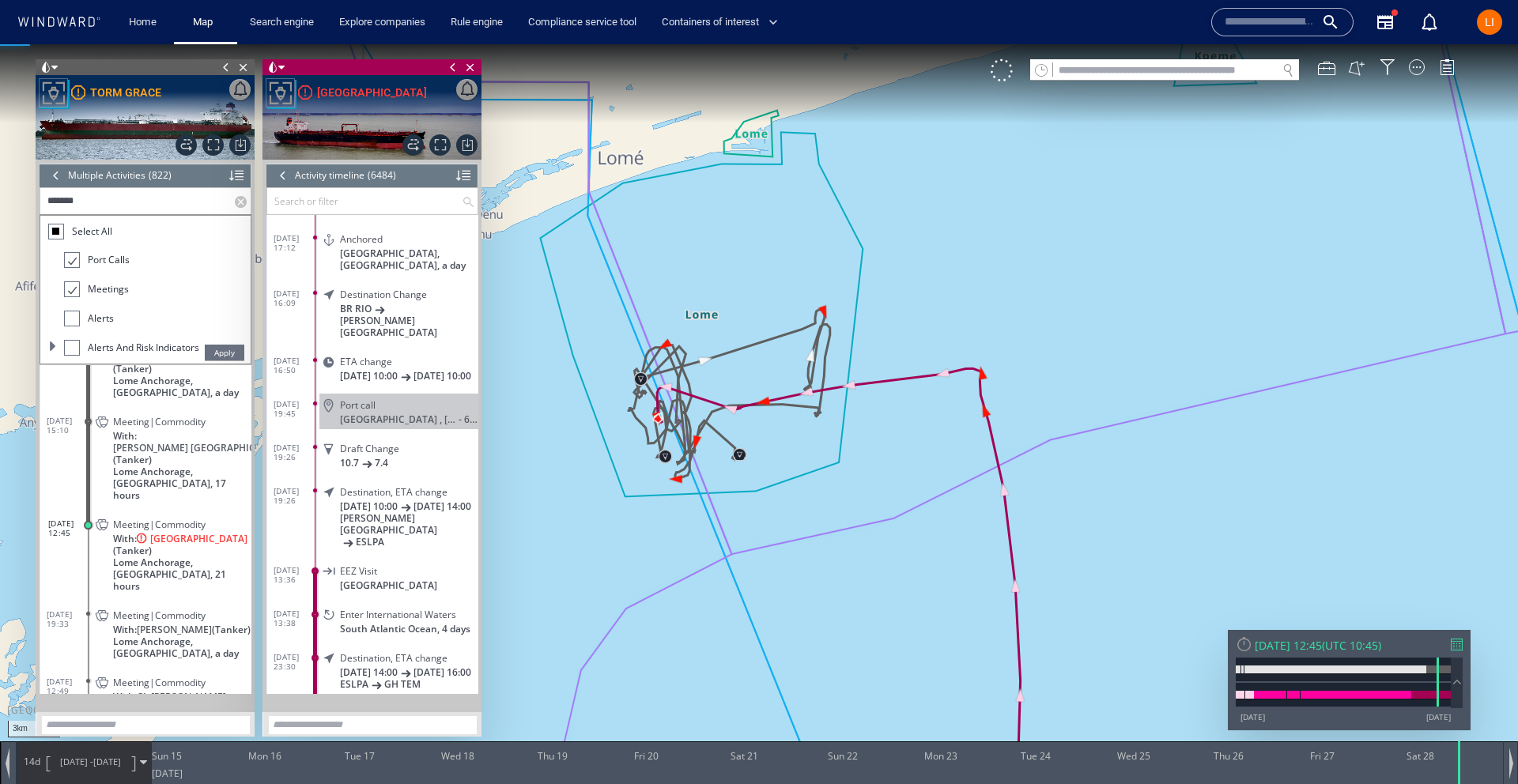
click at [69, 267] on div at bounding box center [70, 260] width 16 height 19
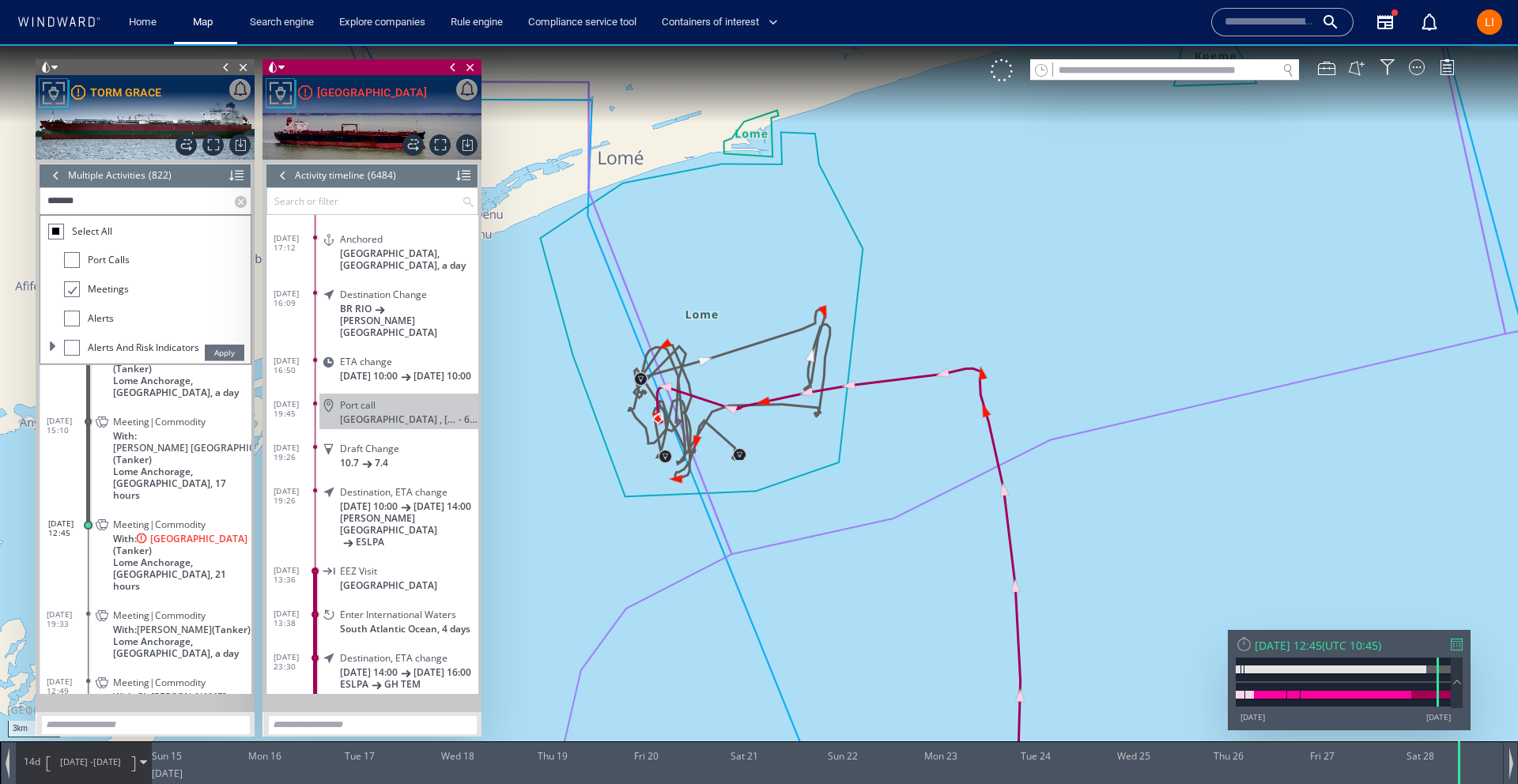
drag, startPoint x: 232, startPoint y: 351, endPoint x: 217, endPoint y: 375, distance: 28.3
click at [232, 351] on span "Apply" at bounding box center [224, 352] width 40 height 16
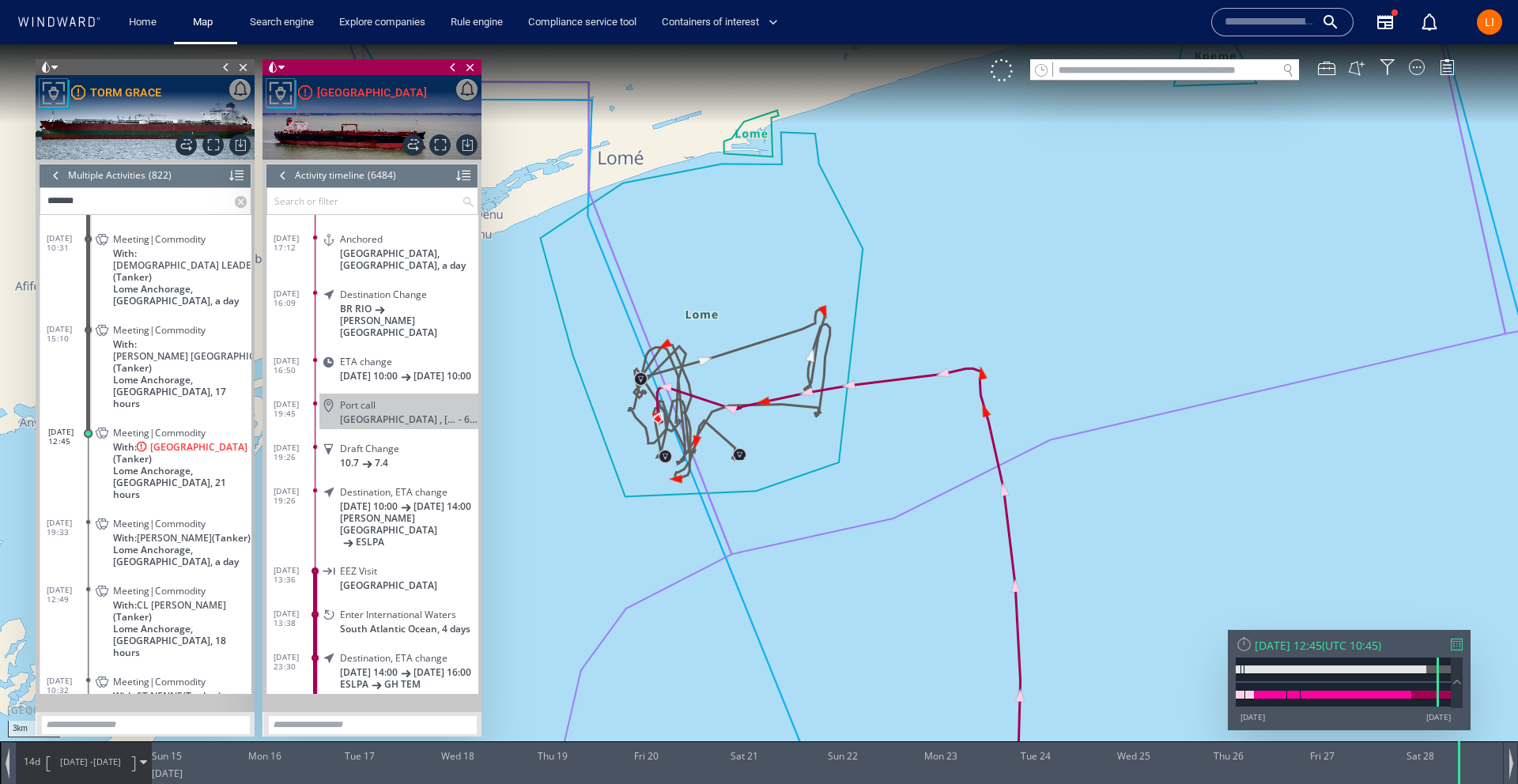
scroll to position [27720, 0]
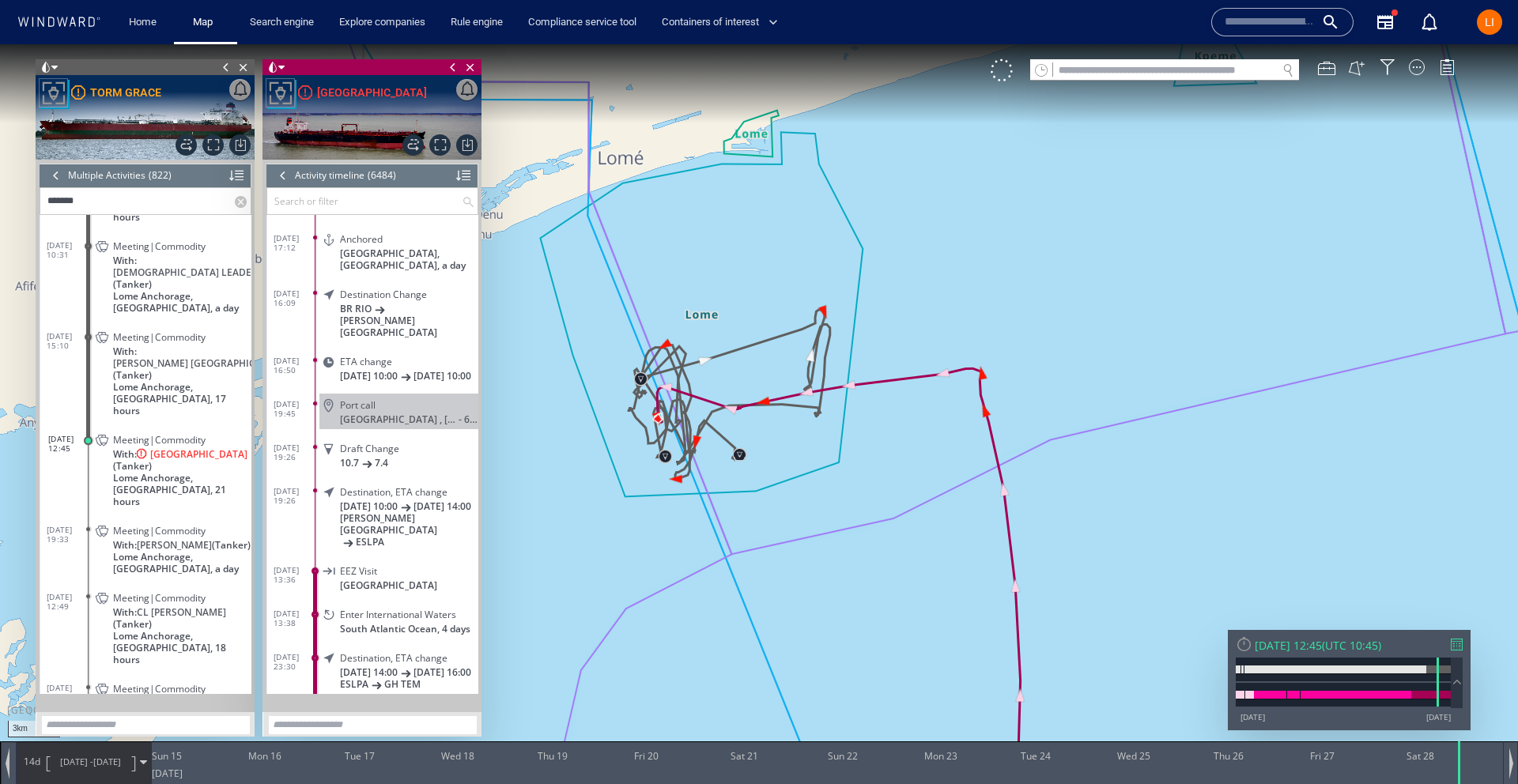
click at [134, 345] on span "With: MARLIN SARDINIA (Tanker)" at bounding box center [200, 363] width 175 height 35
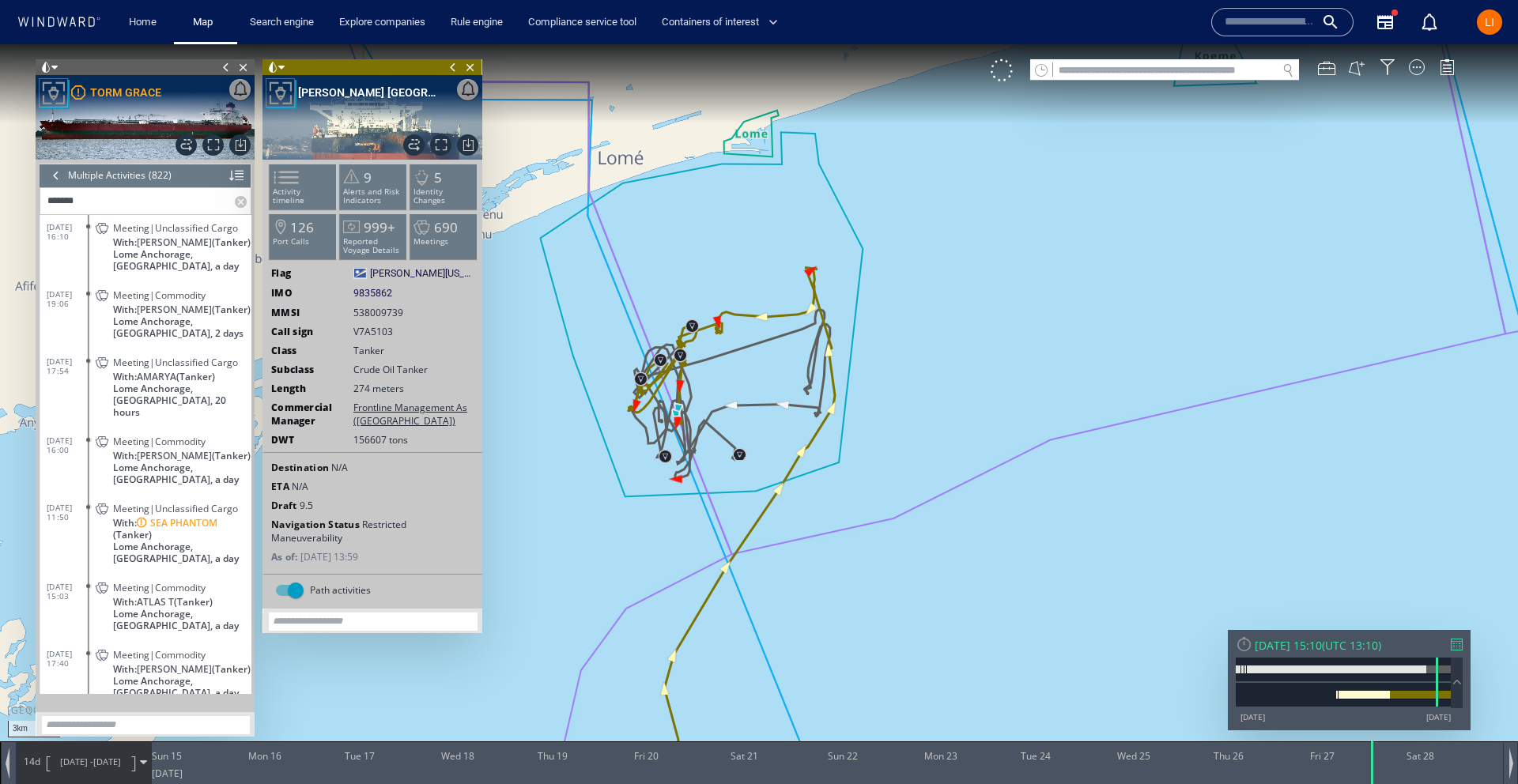
scroll to position [25830, 0]
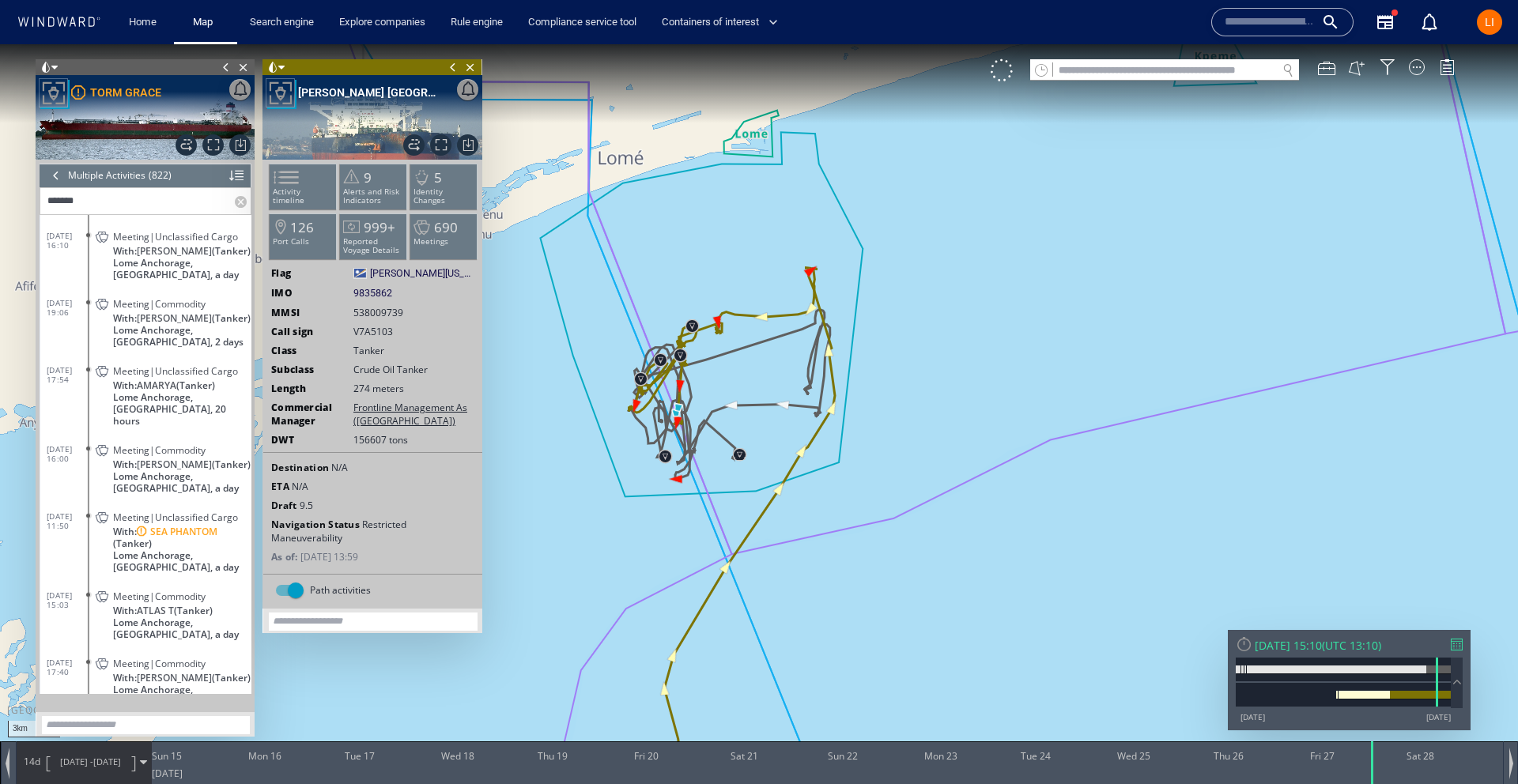
click at [55, 183] on div at bounding box center [56, 176] width 18 height 24
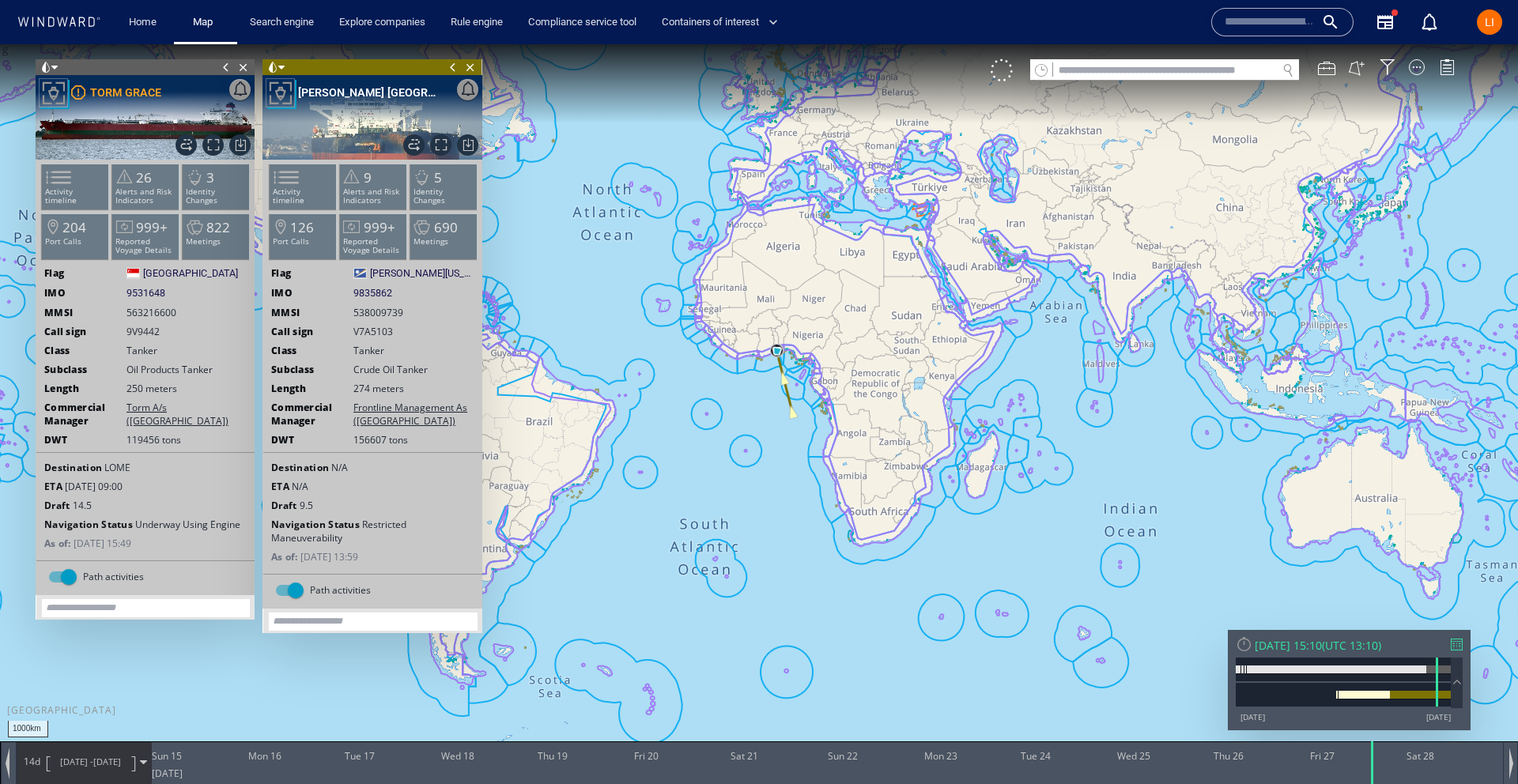
click at [70, 761] on span "14/12/24 -" at bounding box center [77, 761] width 33 height 12
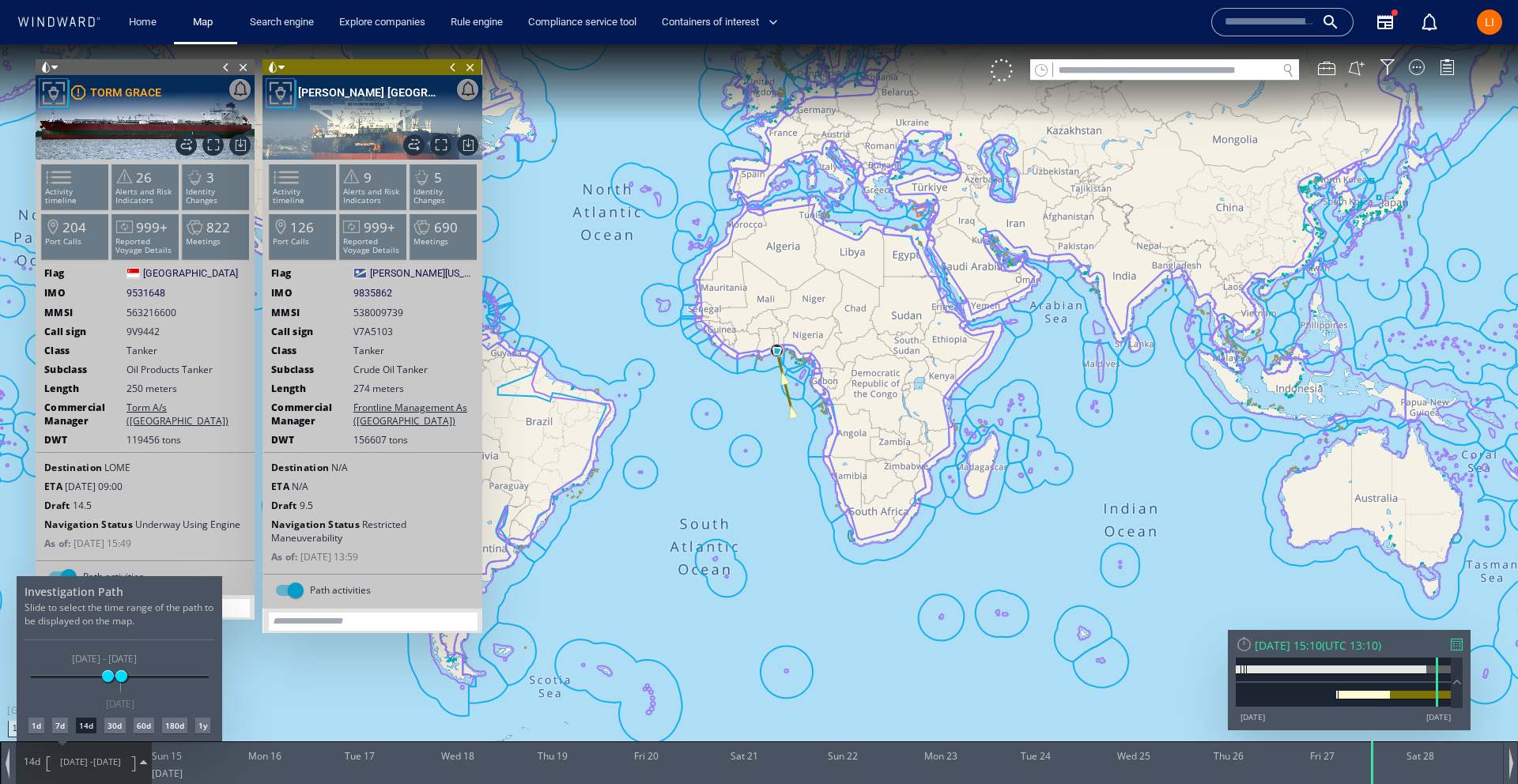
click at [117, 723] on div "30d" at bounding box center [115, 725] width 20 height 16
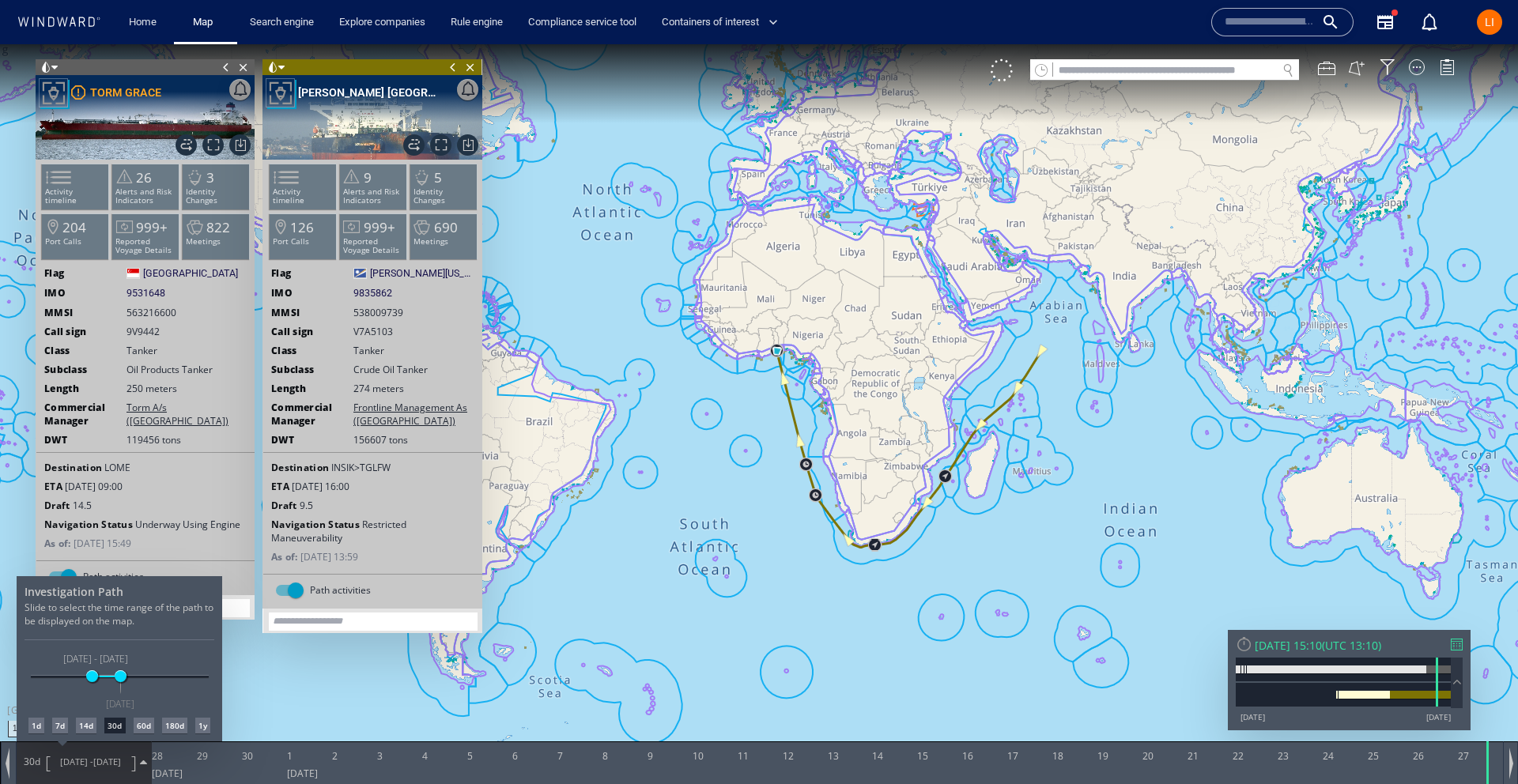
click at [70, 180] on div at bounding box center [759, 414] width 1518 height 740
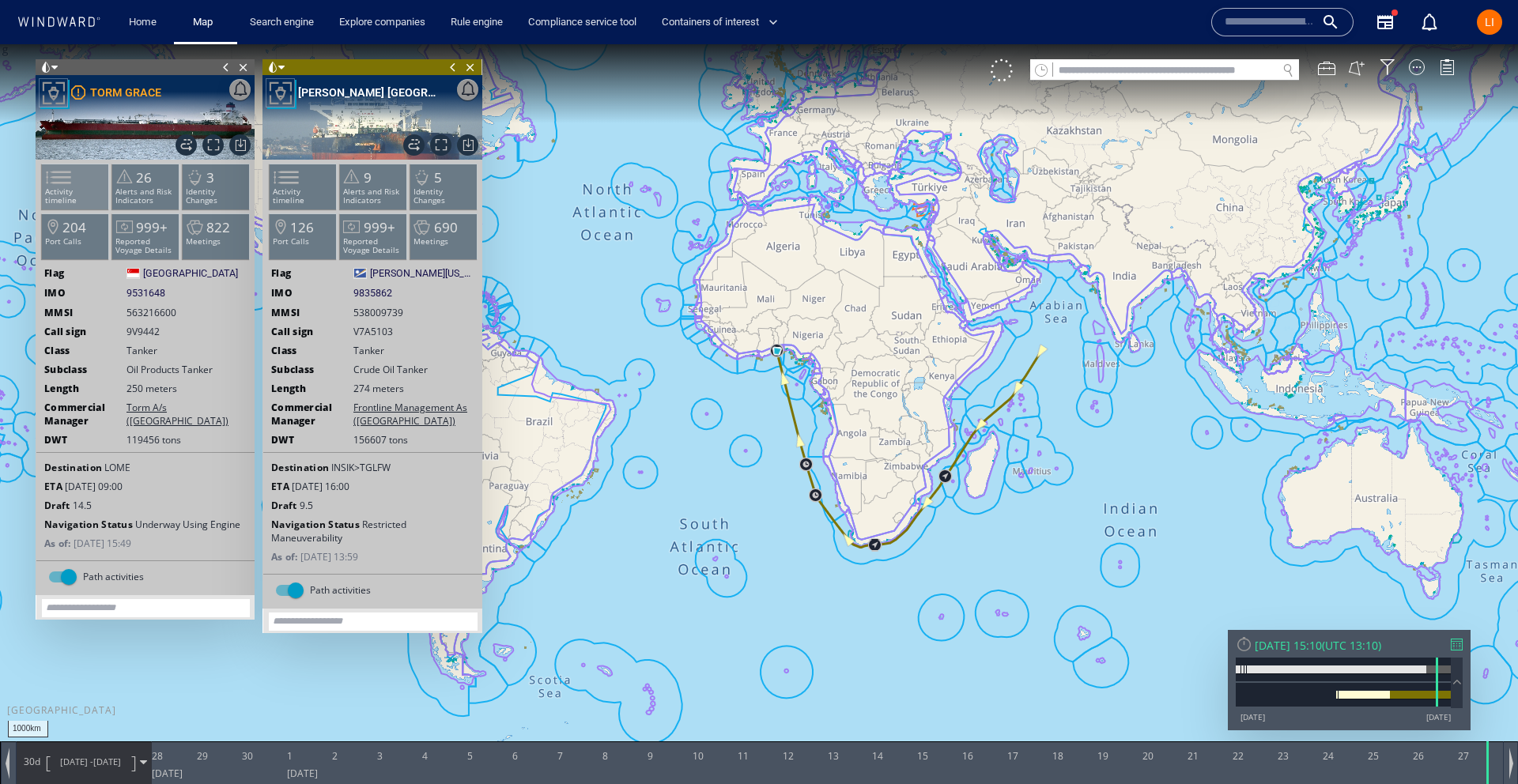
click at [61, 183] on span at bounding box center [49, 177] width 24 height 23
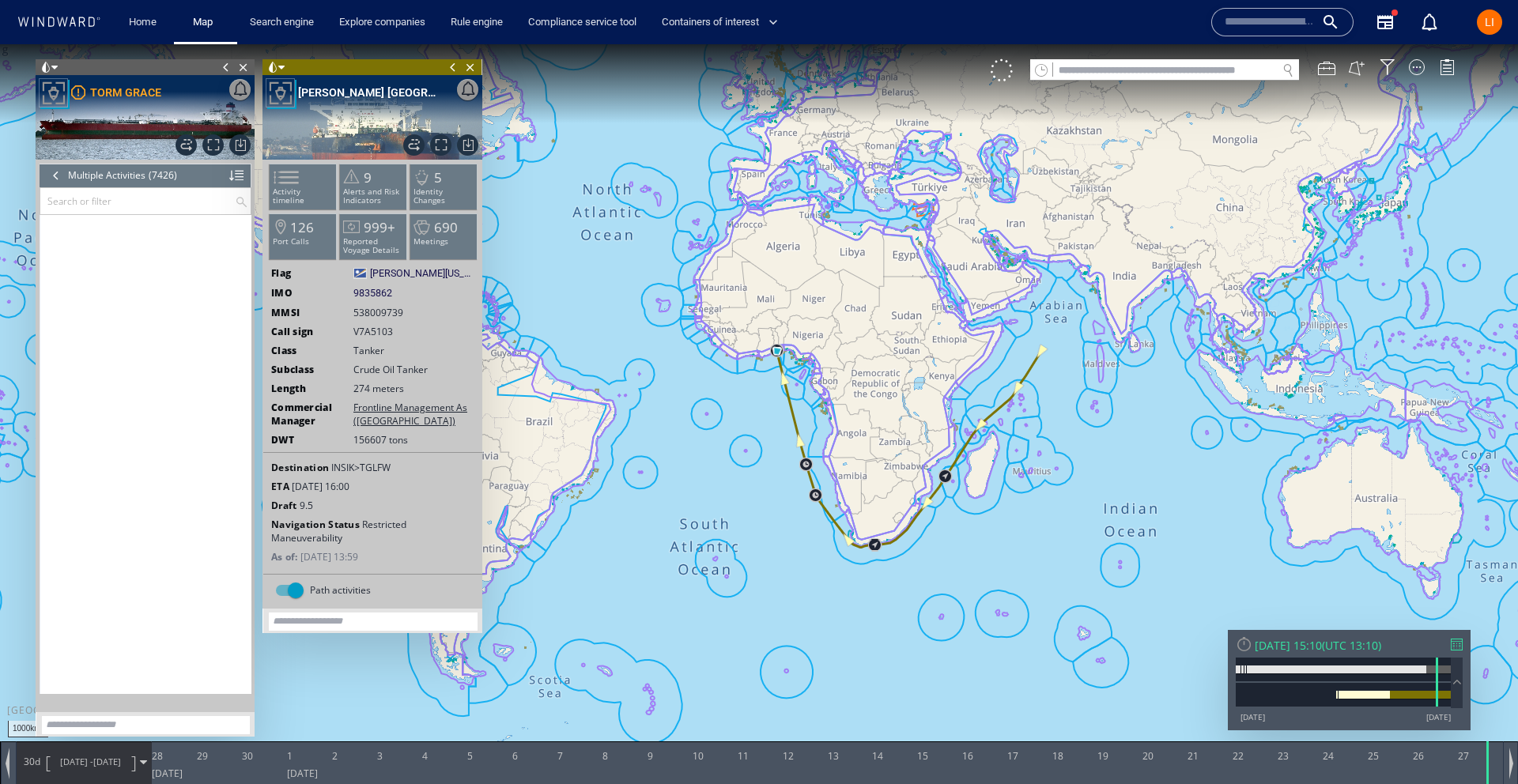
scroll to position [304477, 0]
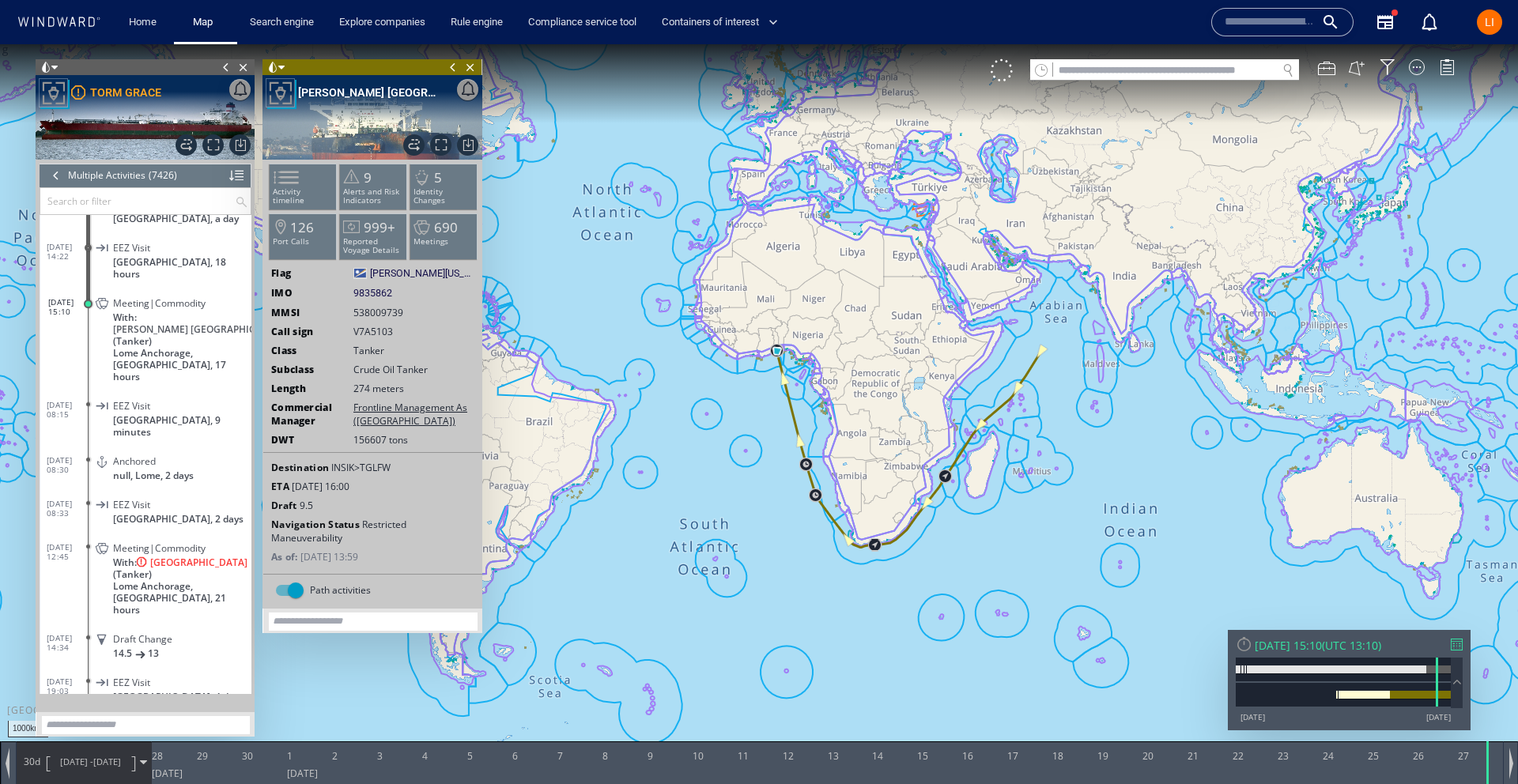
click at [119, 541] on span "Meeting|Commodity" at bounding box center [159, 547] width 93 height 12
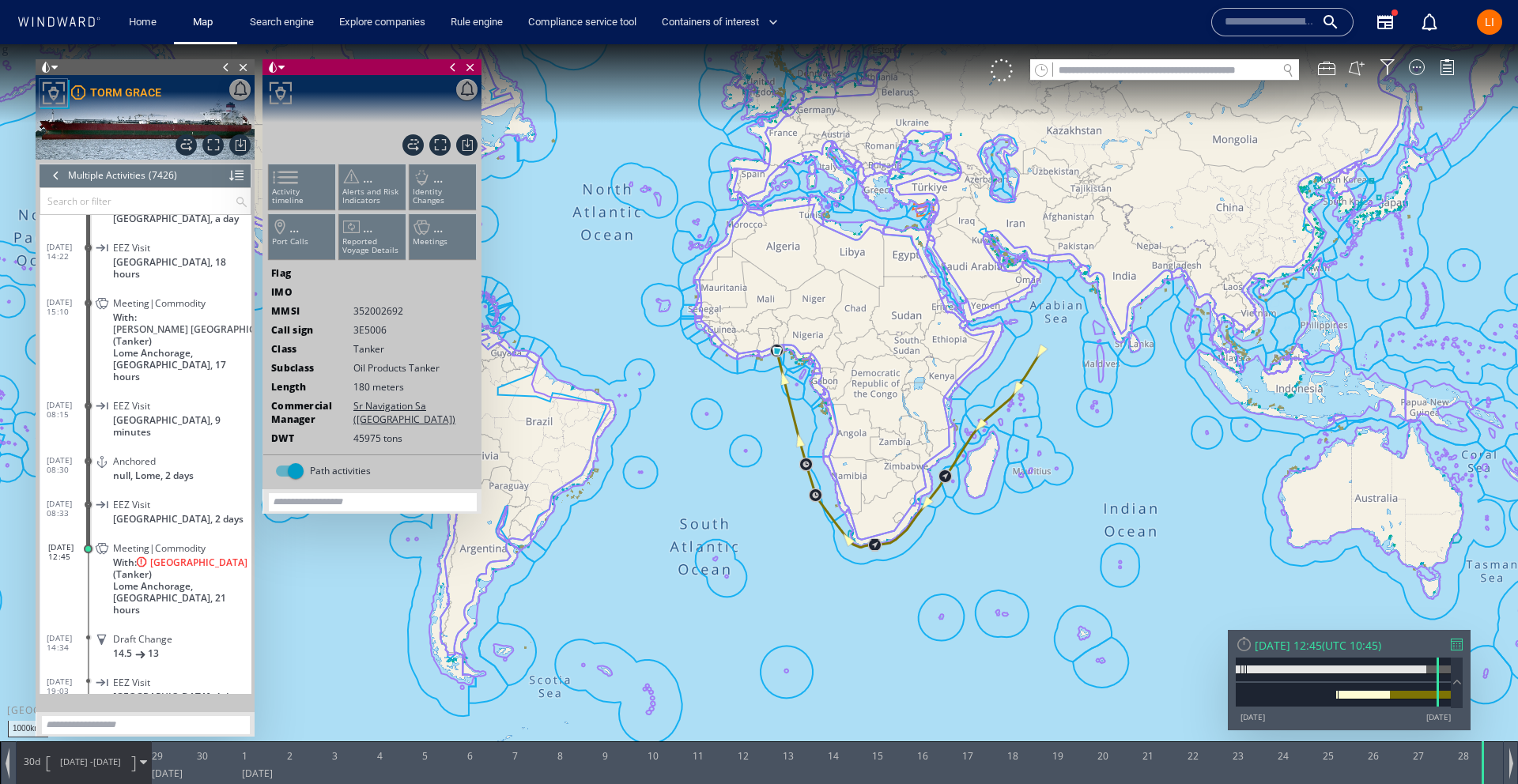
scroll to position [304650, 0]
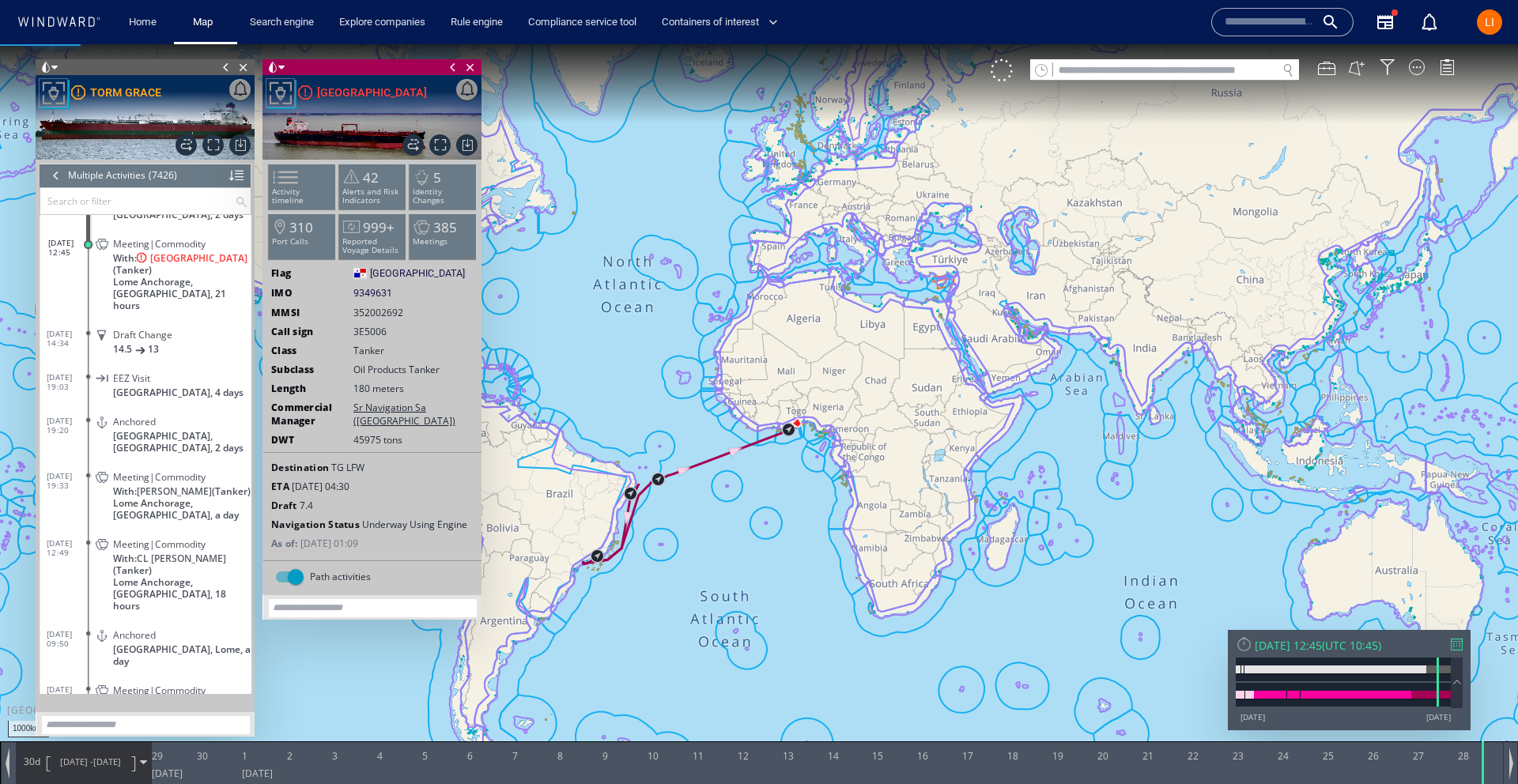
click at [73, 760] on span "28/11/24 -" at bounding box center [77, 761] width 33 height 12
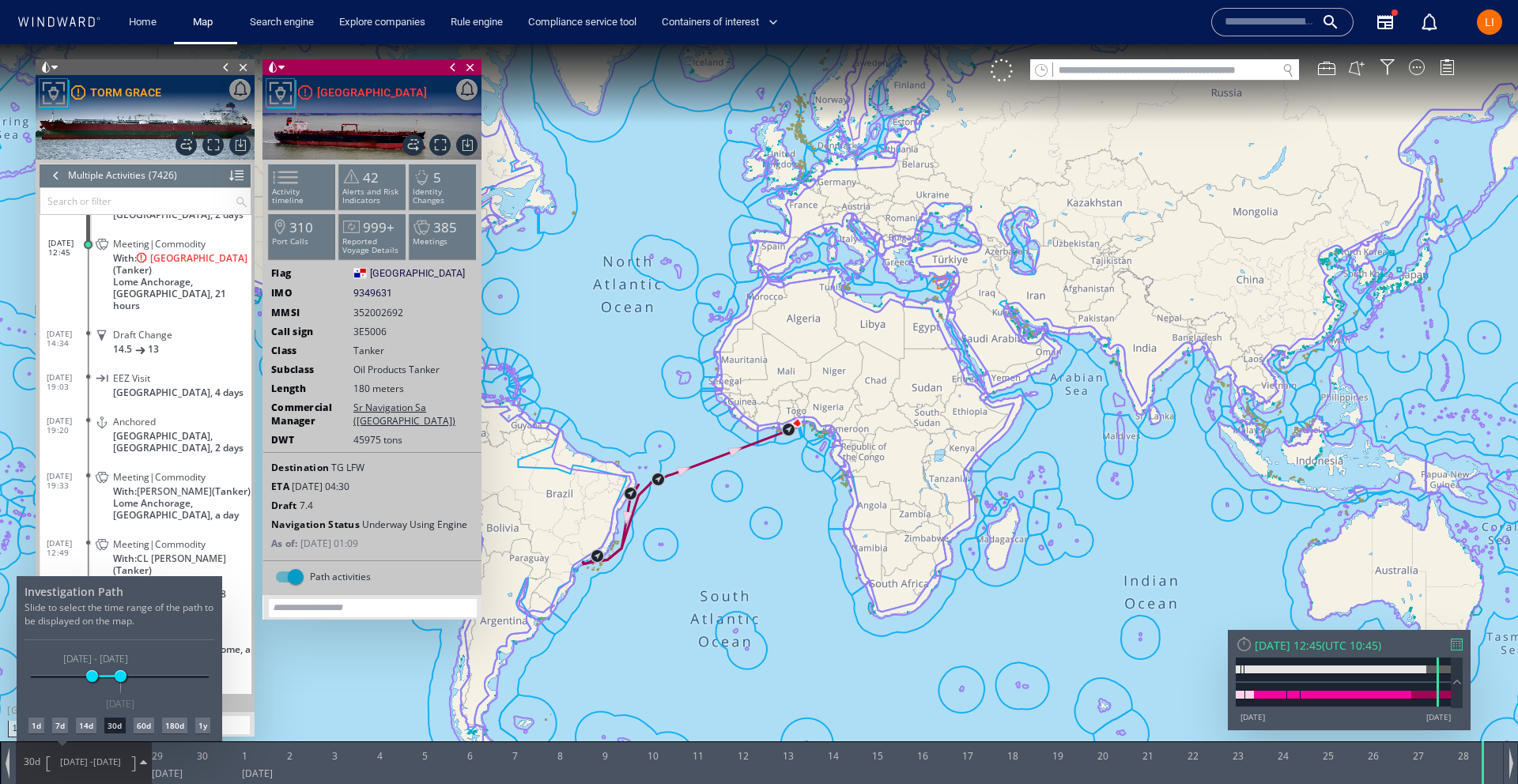
click at [618, 504] on div at bounding box center [759, 414] width 1518 height 740
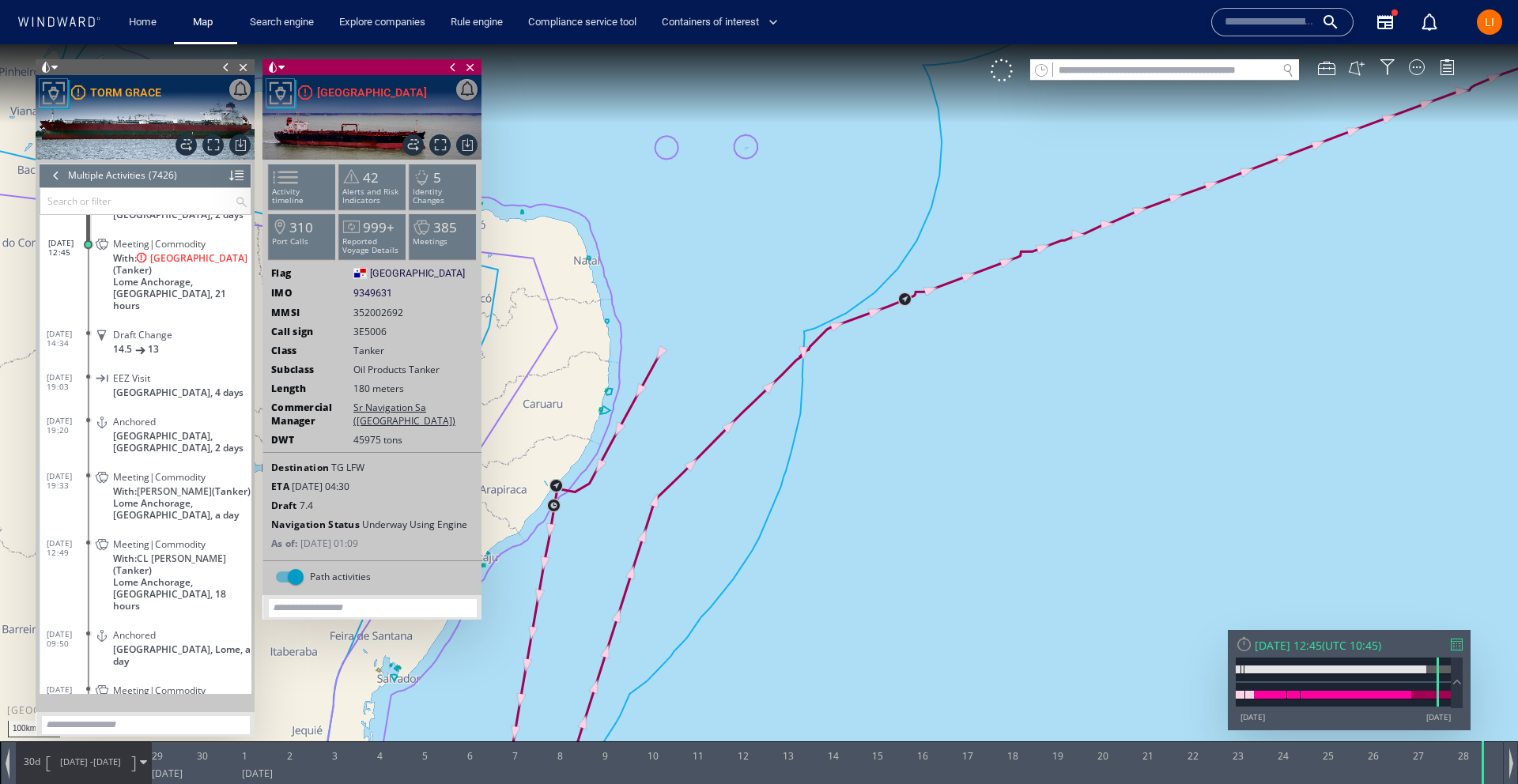
drag, startPoint x: 652, startPoint y: 461, endPoint x: 869, endPoint y: 326, distance: 255.6
click at [872, 325] on canvas "Map" at bounding box center [759, 406] width 1518 height 724
click at [288, 189] on span at bounding box center [276, 177] width 24 height 23
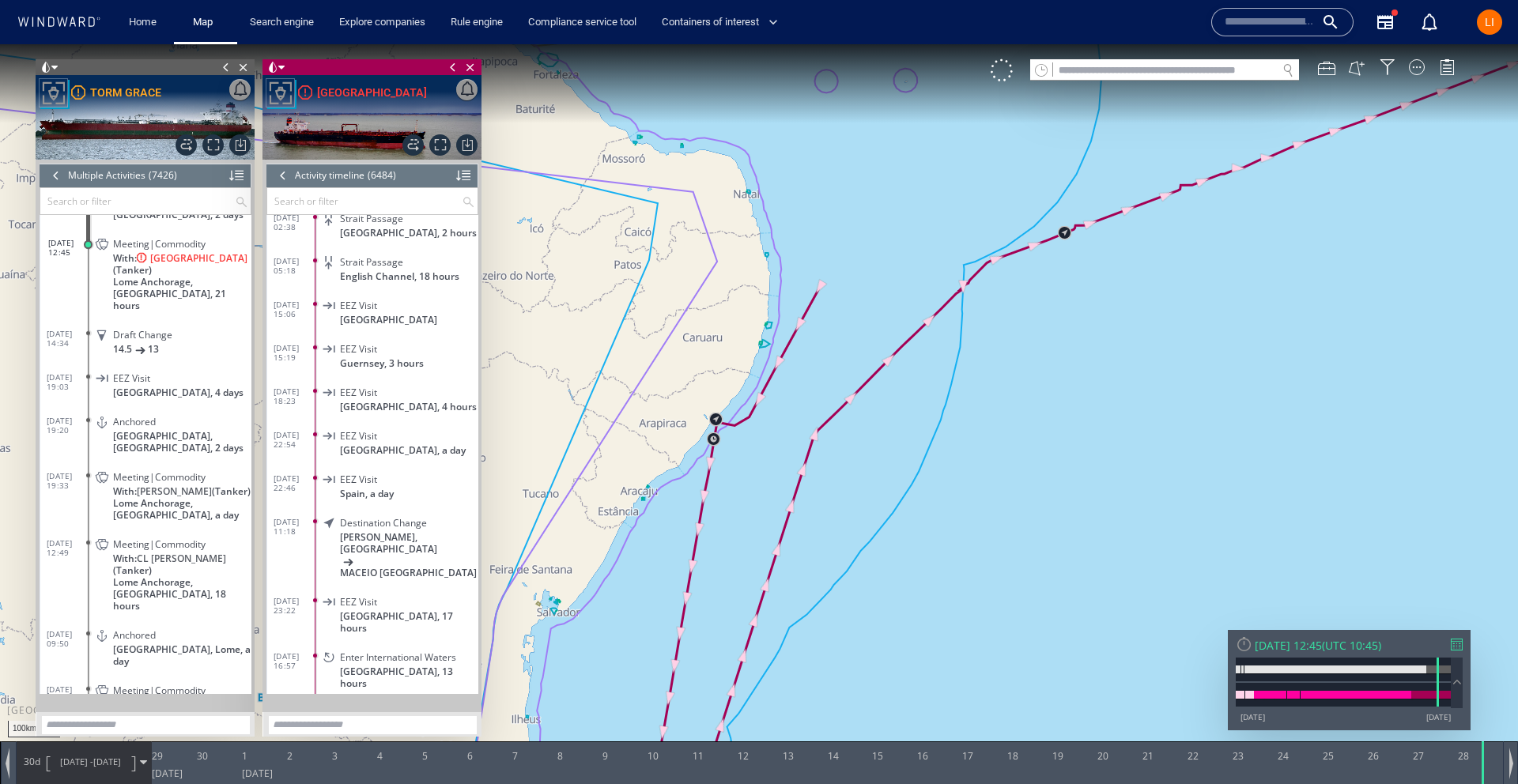
scroll to position [256894, 0]
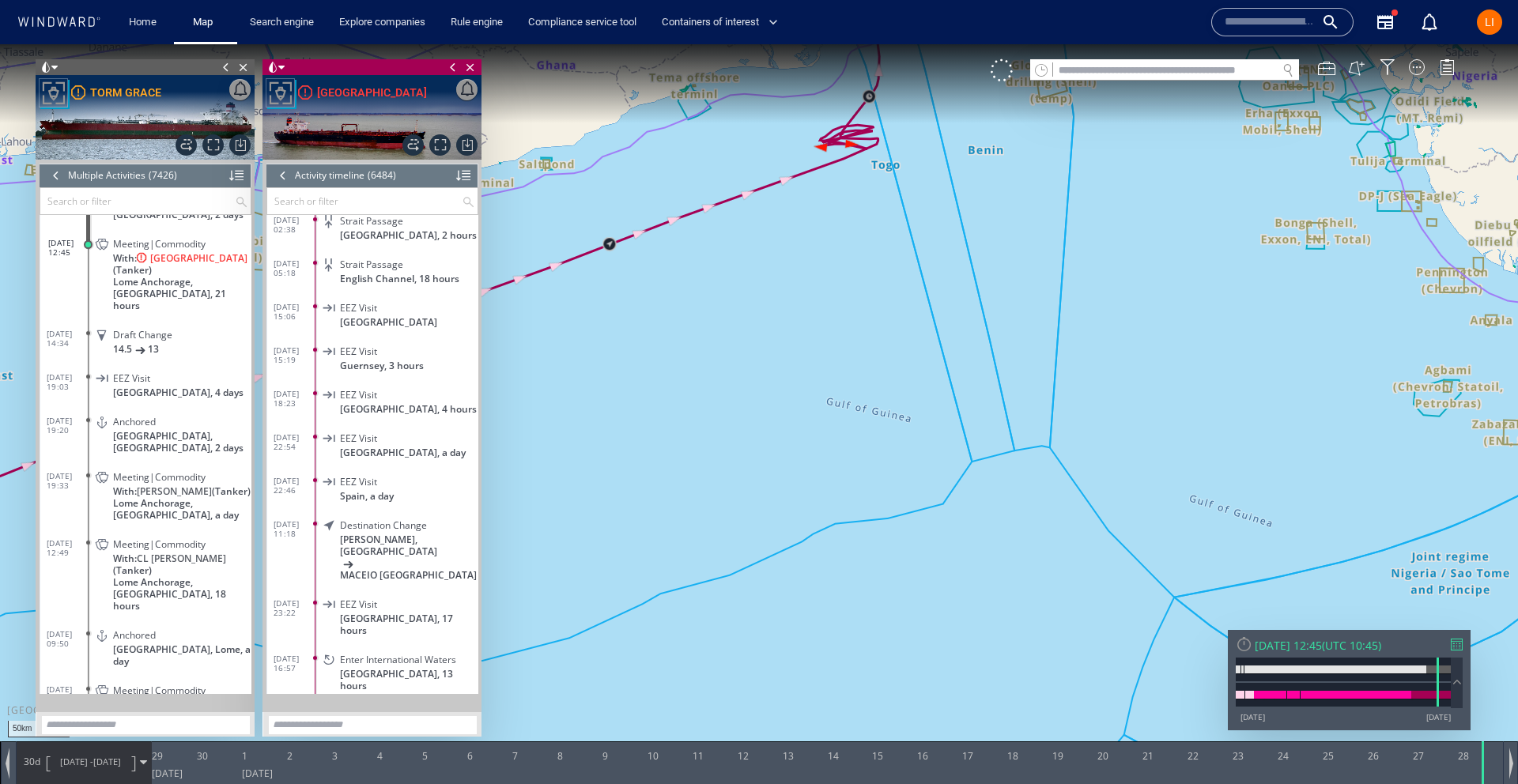
drag, startPoint x: 862, startPoint y: 394, endPoint x: 873, endPoint y: 488, distance: 94.6
click at [873, 488] on canvas "Map" at bounding box center [759, 406] width 1518 height 724
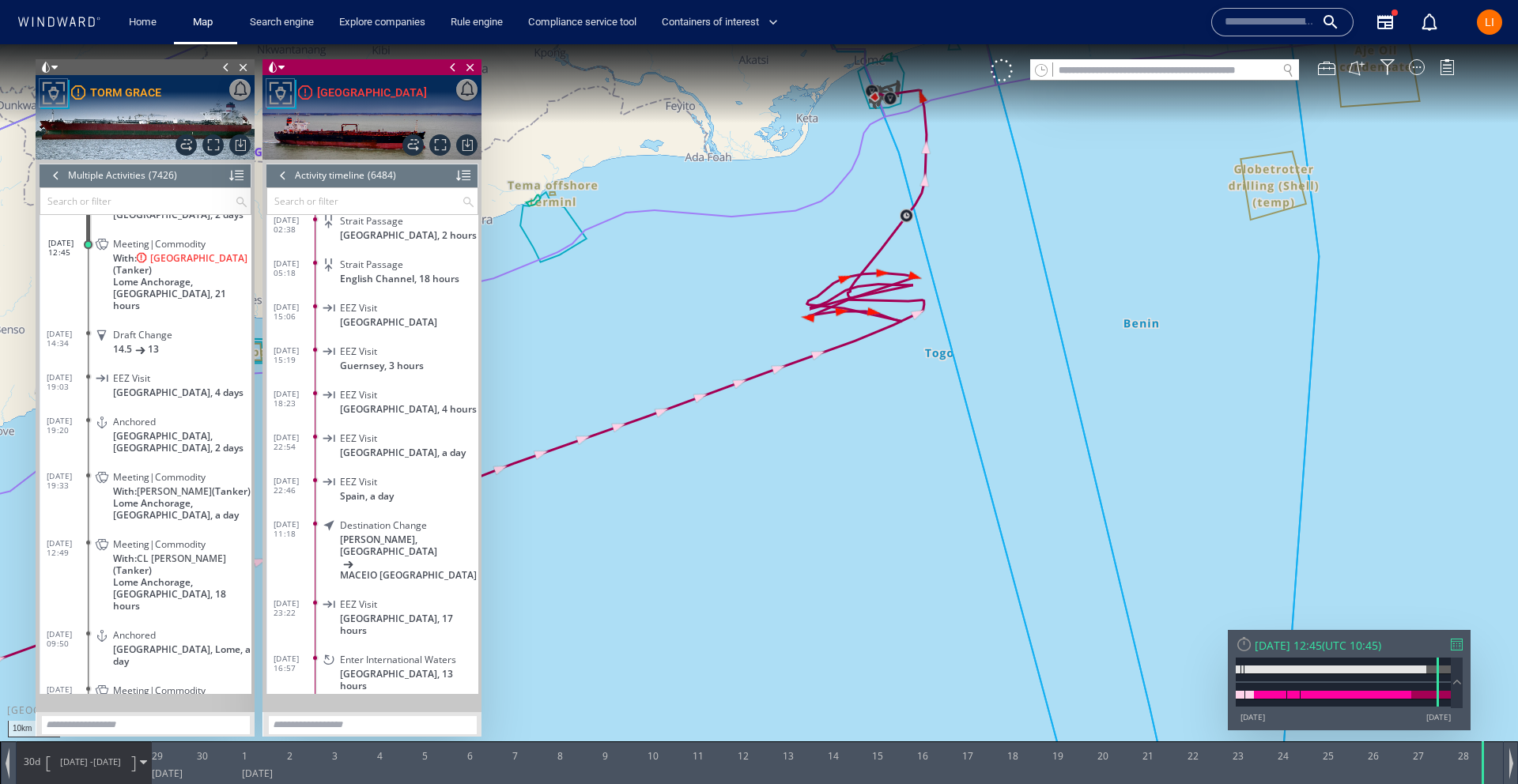
drag, startPoint x: 851, startPoint y: 207, endPoint x: 808, endPoint y: 452, distance: 248.7
click at [784, 509] on canvas "Map" at bounding box center [759, 406] width 1518 height 724
